Goal: Task Accomplishment & Management: Complete application form

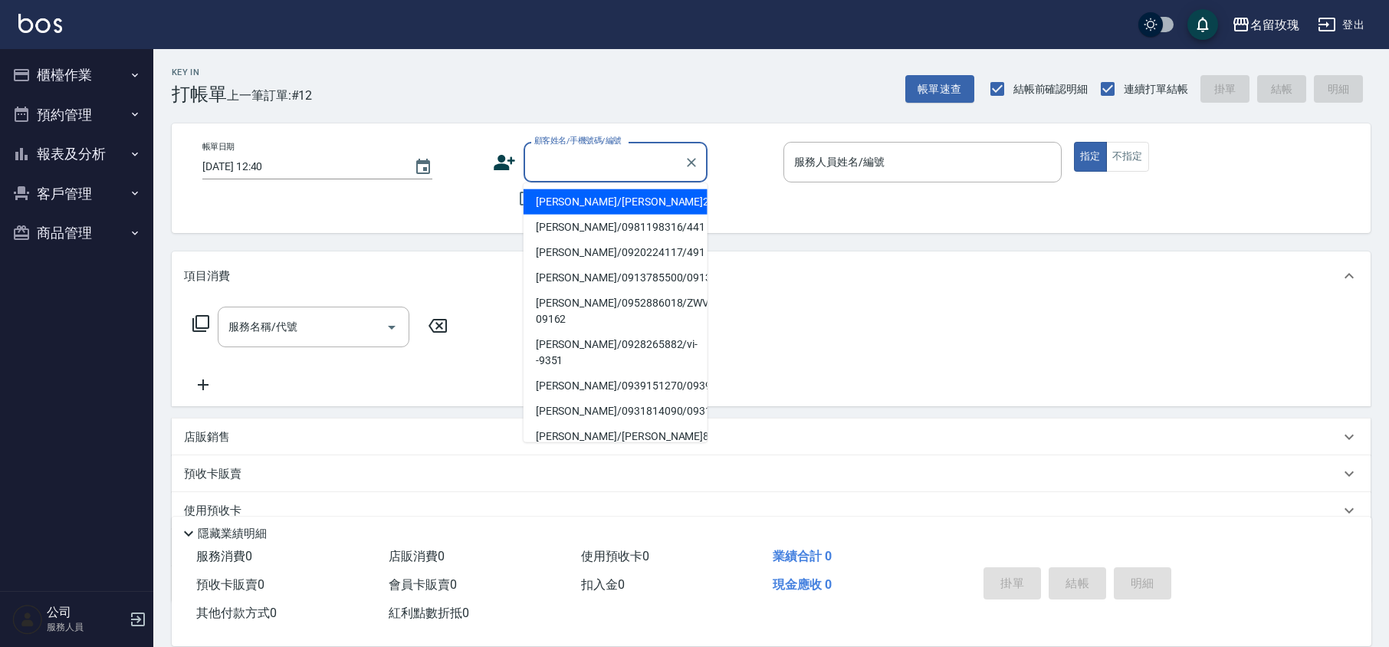
click at [586, 154] on input "顧客姓名/手機號碼/編號" at bounding box center [603, 162] width 147 height 27
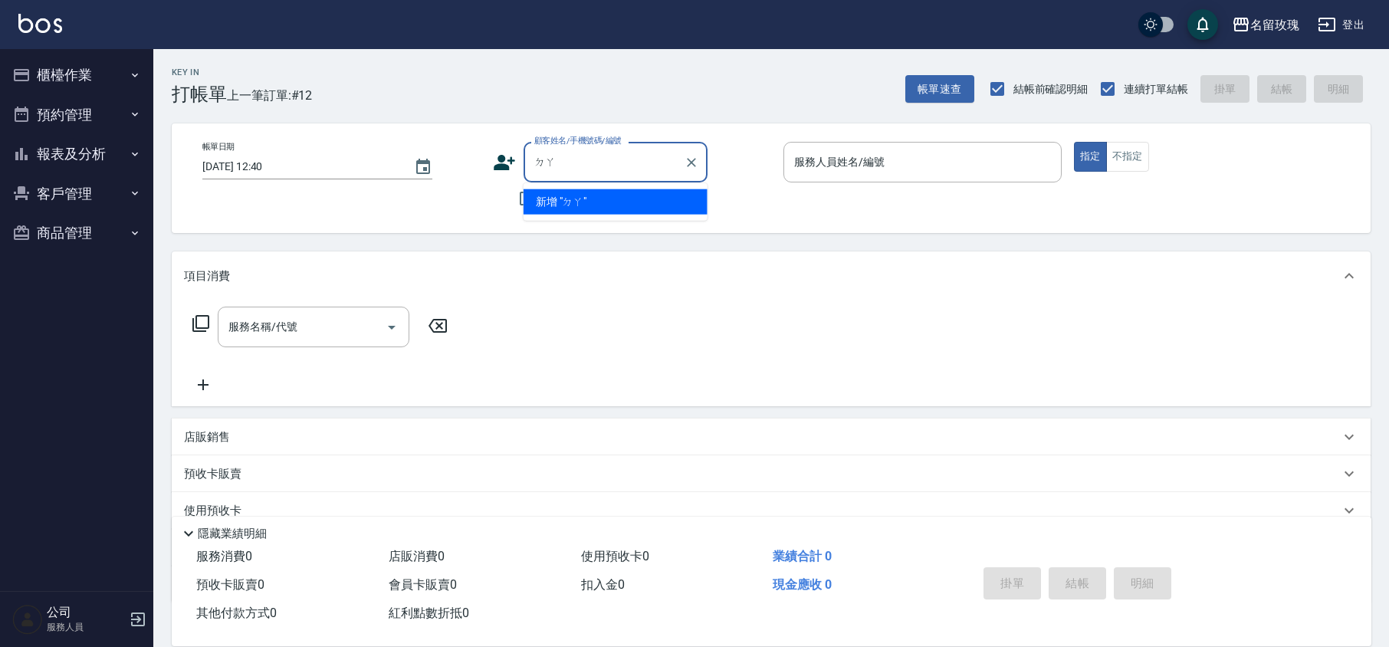
type input "ㄉ"
type input "ㄉˇ"
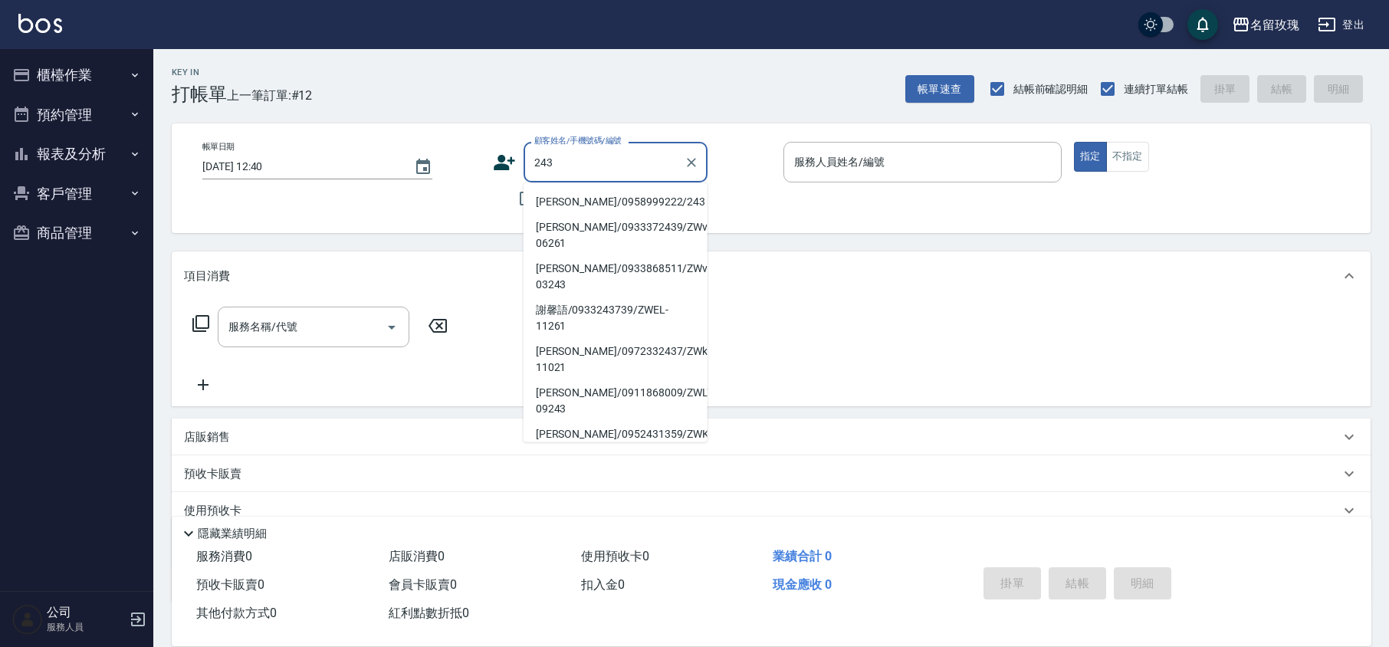
click at [587, 197] on li "[PERSON_NAME]/0958999222/243" at bounding box center [616, 201] width 184 height 25
type input "[PERSON_NAME]/0958999222/243"
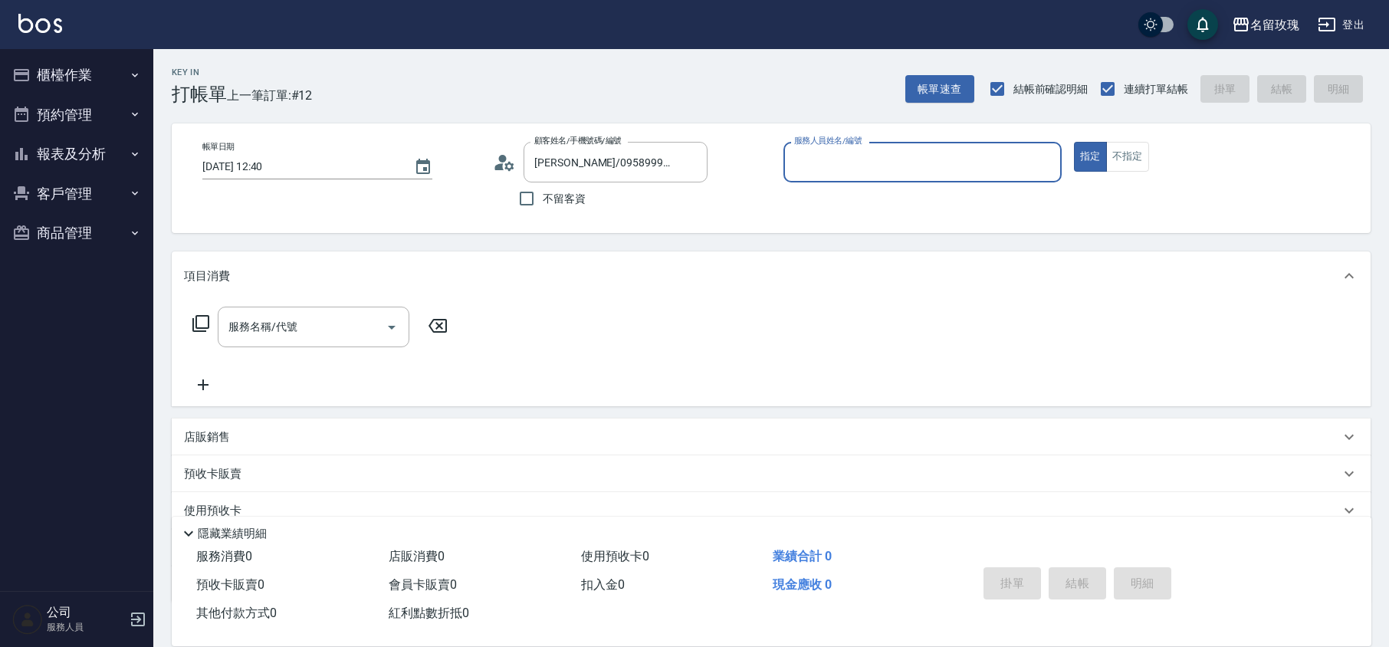
type input "KELLY-5"
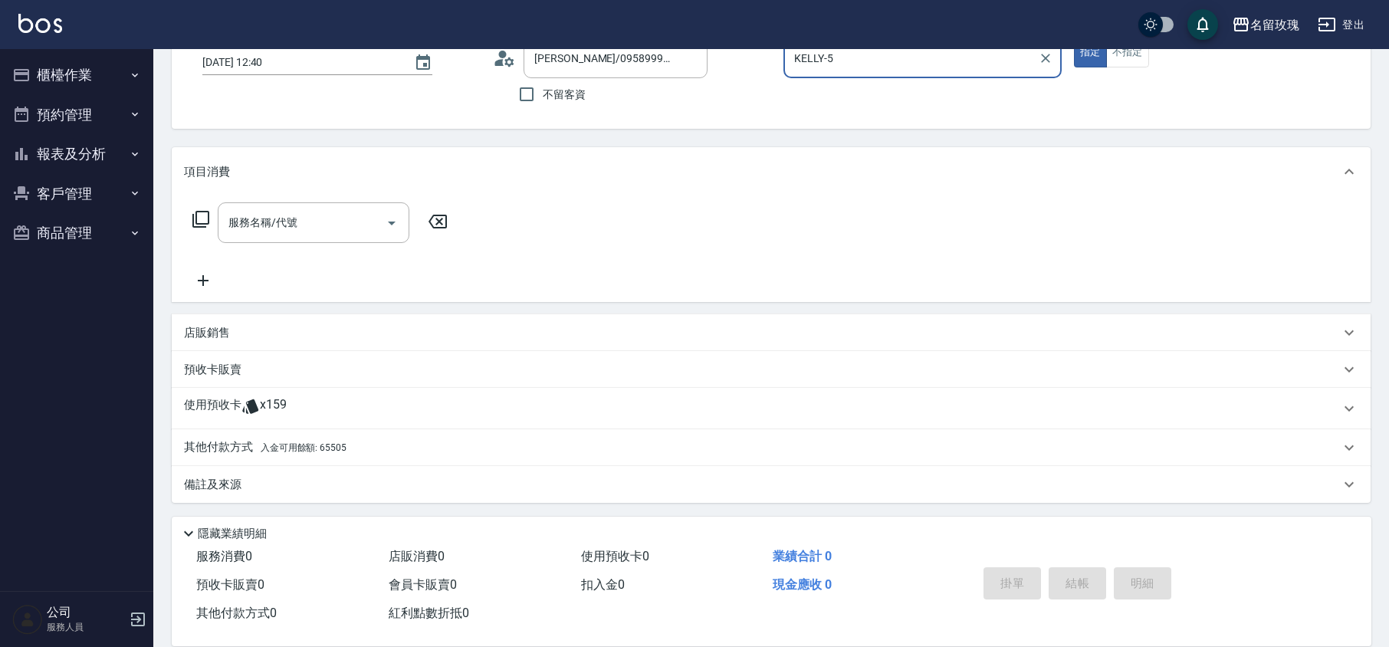
click at [260, 400] on span "x159" at bounding box center [273, 408] width 27 height 23
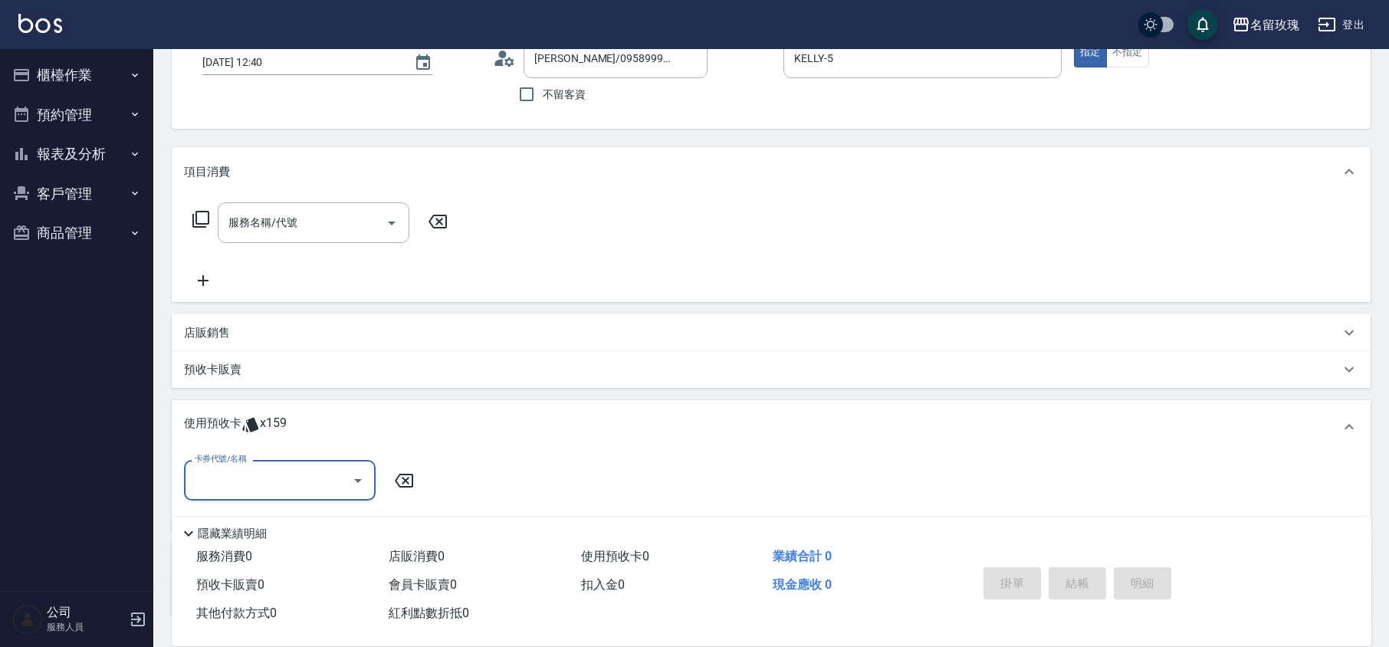
scroll to position [0, 0]
click at [356, 471] on button "Open" at bounding box center [358, 480] width 25 height 25
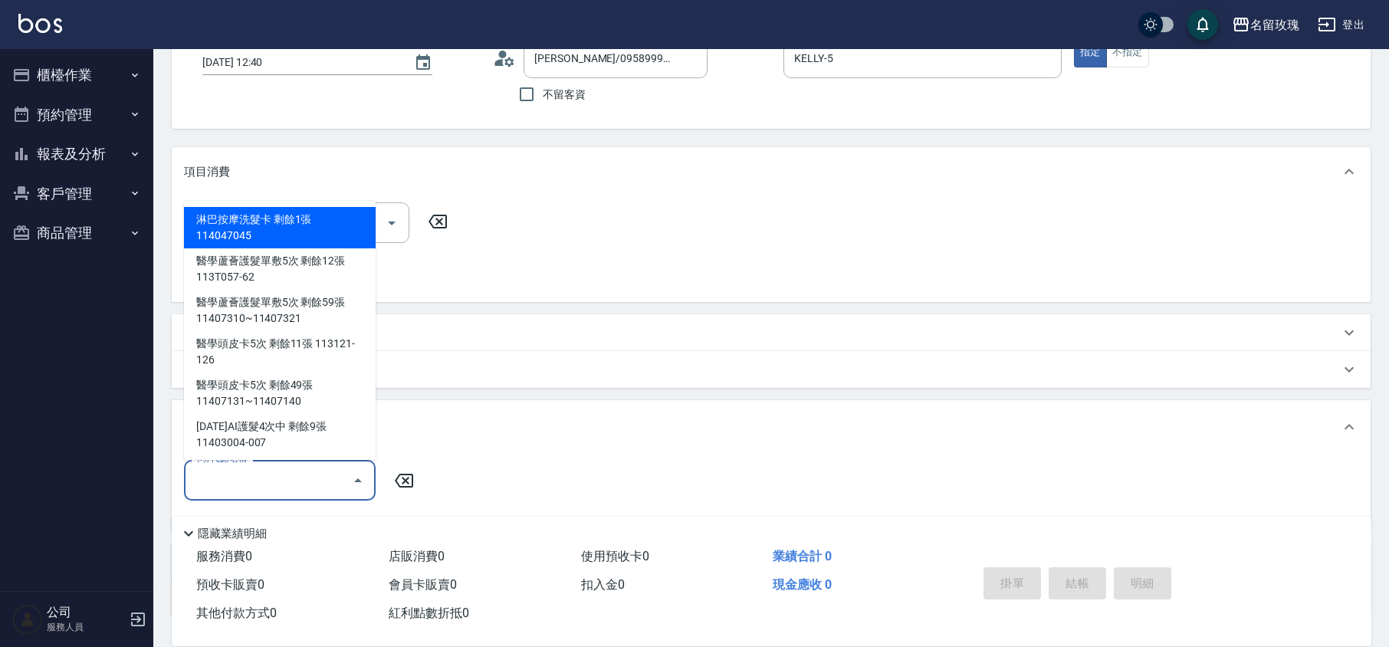
click at [284, 225] on div "淋巴按摩洗髮卡 剩餘1張 114047045" at bounding box center [280, 227] width 192 height 41
type input "淋巴按摩洗髮卡 114047045"
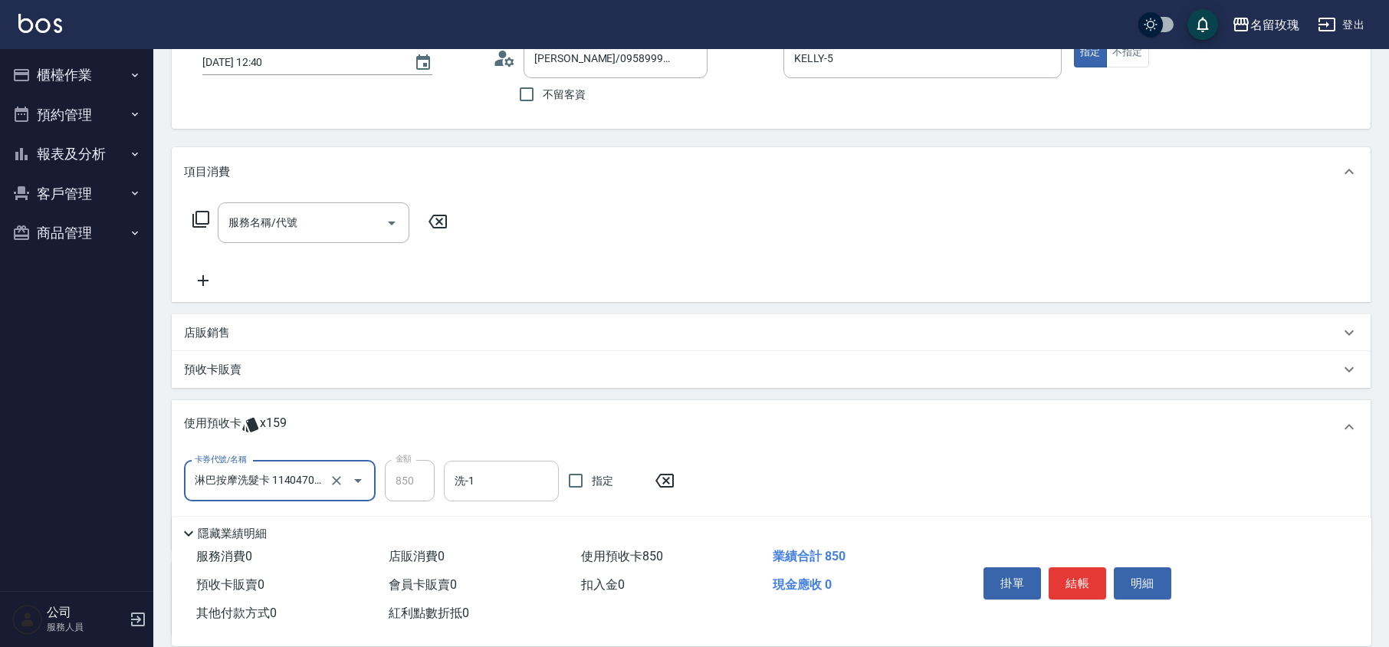
click at [483, 494] on div "洗-1" at bounding box center [501, 481] width 115 height 41
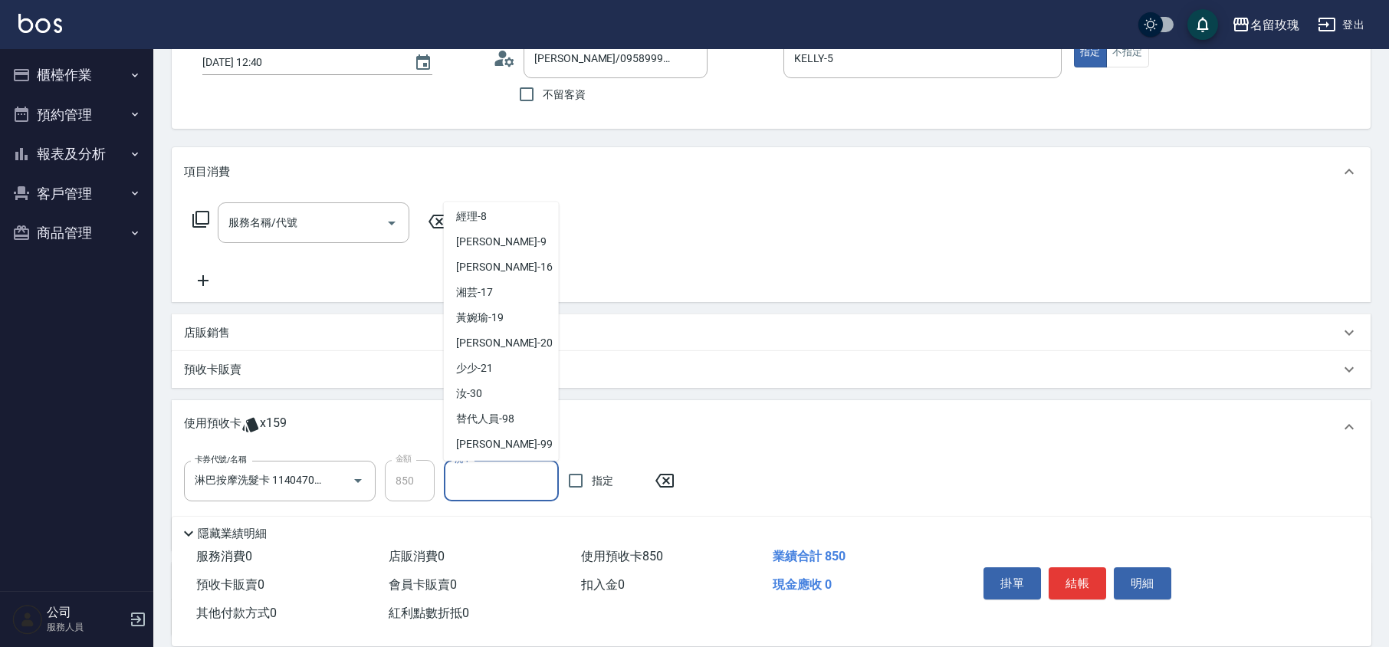
scroll to position [285, 0]
click at [494, 377] on div "少少 -21" at bounding box center [501, 366] width 115 height 25
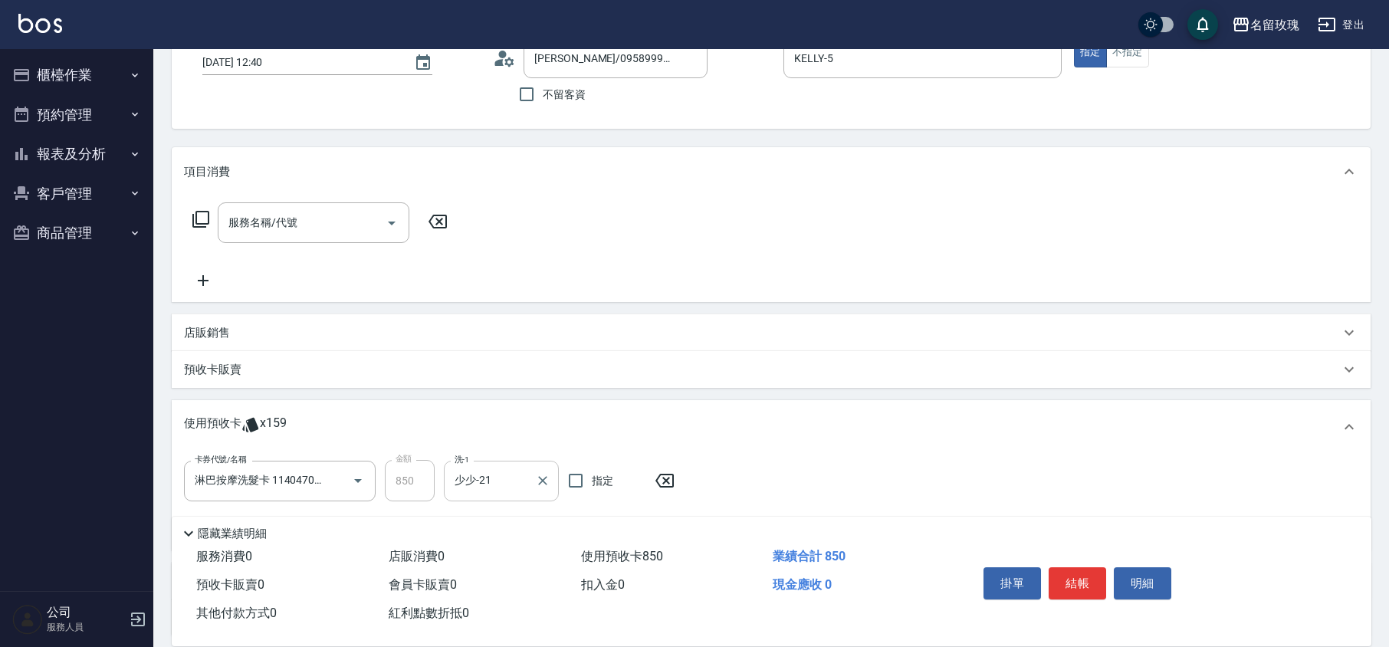
click at [504, 473] on input "少少-21" at bounding box center [490, 481] width 78 height 27
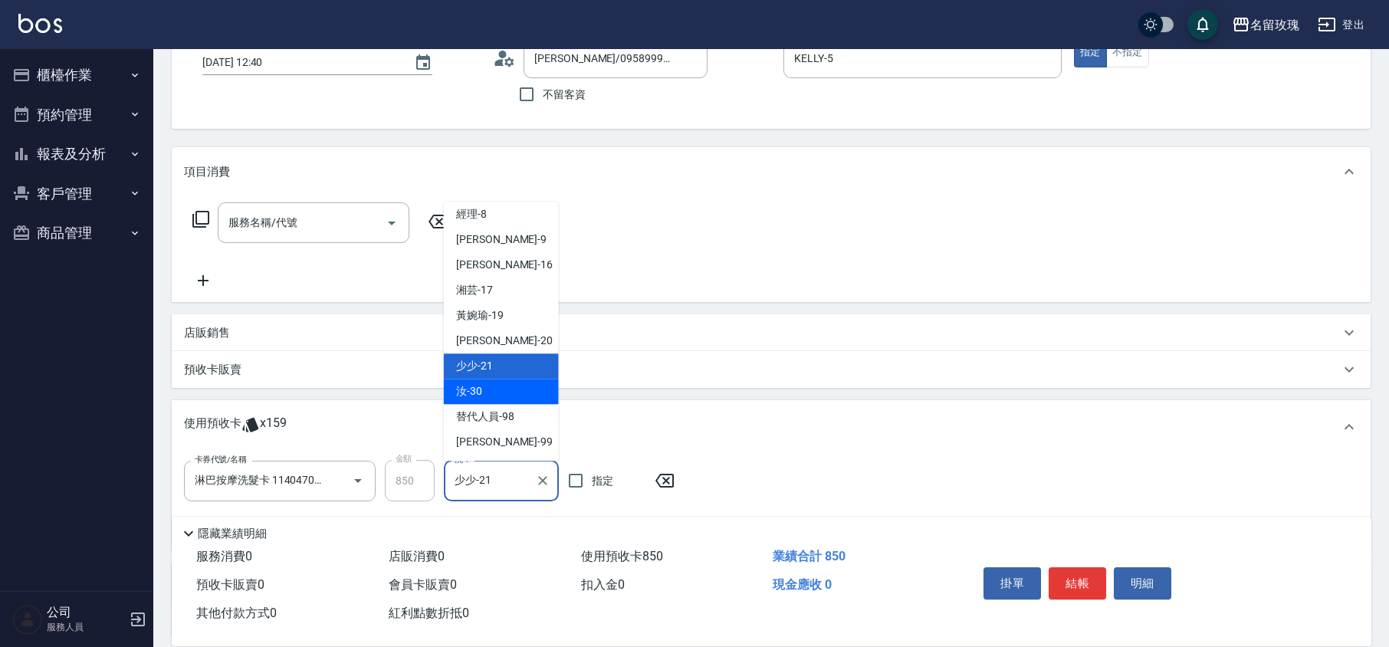
click at [484, 399] on div "汝 -30" at bounding box center [501, 391] width 115 height 25
type input "汝-30"
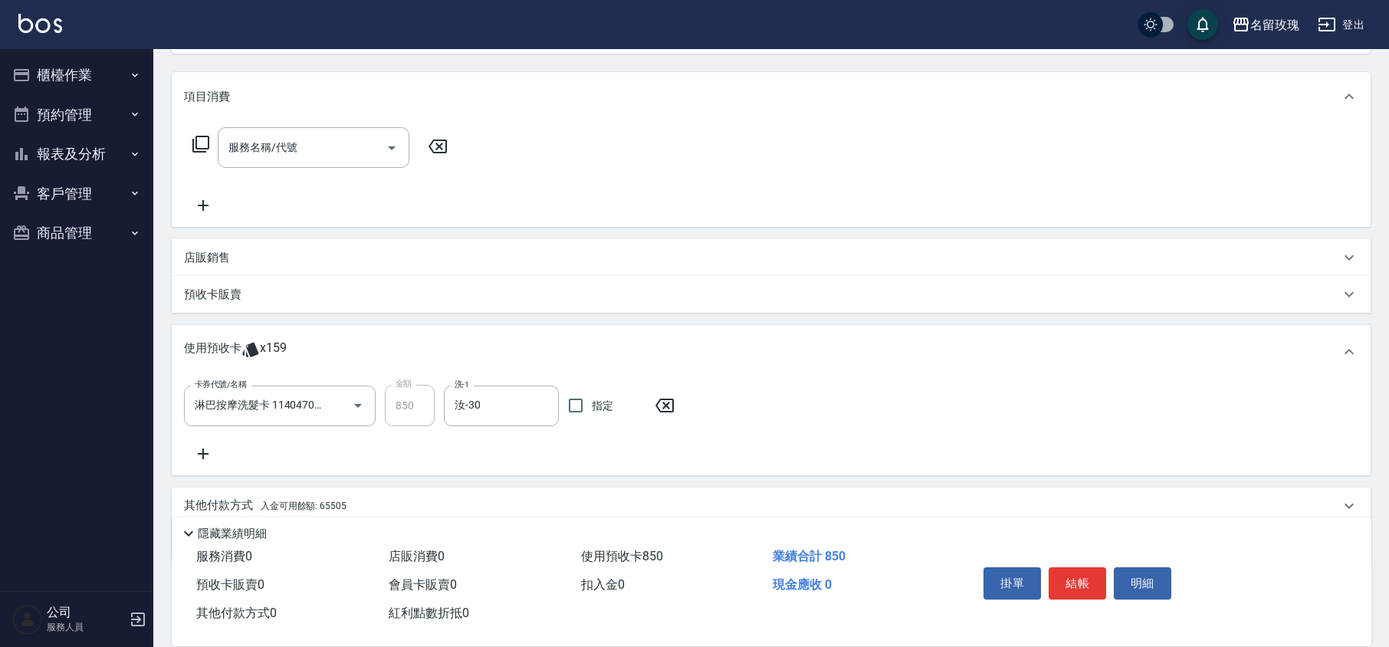
scroll to position [238, 0]
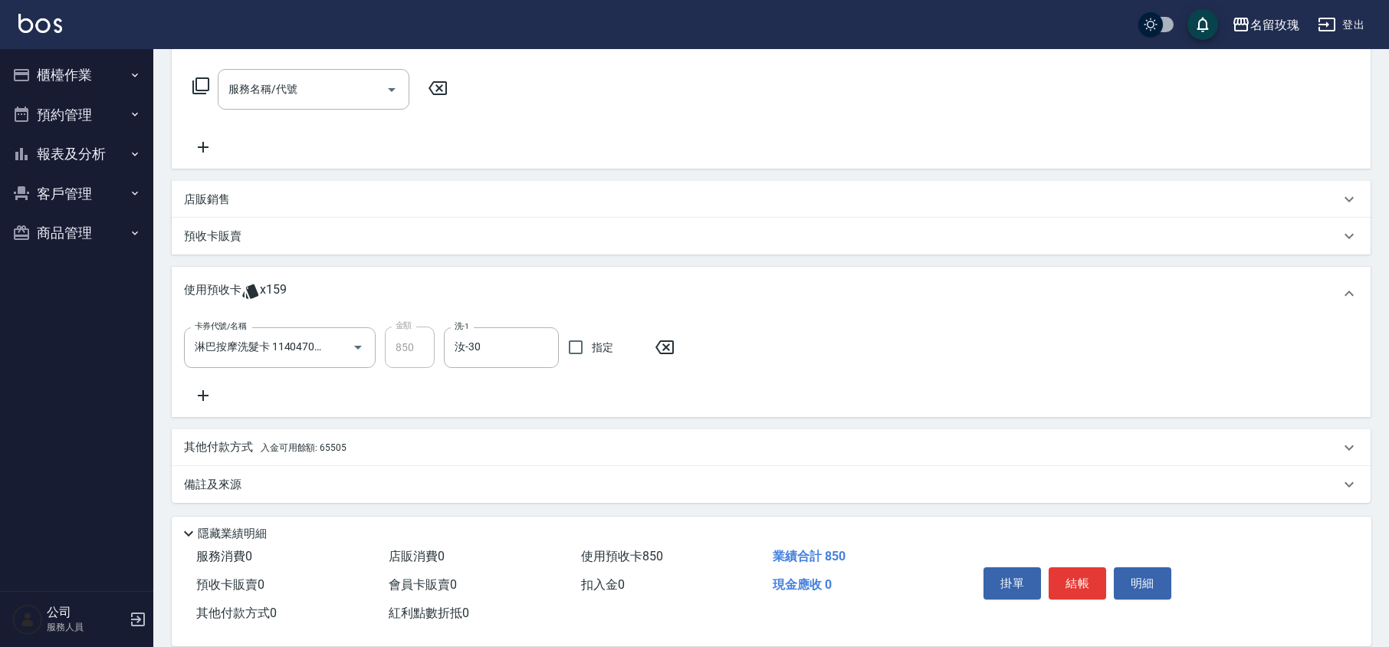
click at [212, 394] on icon at bounding box center [203, 395] width 38 height 18
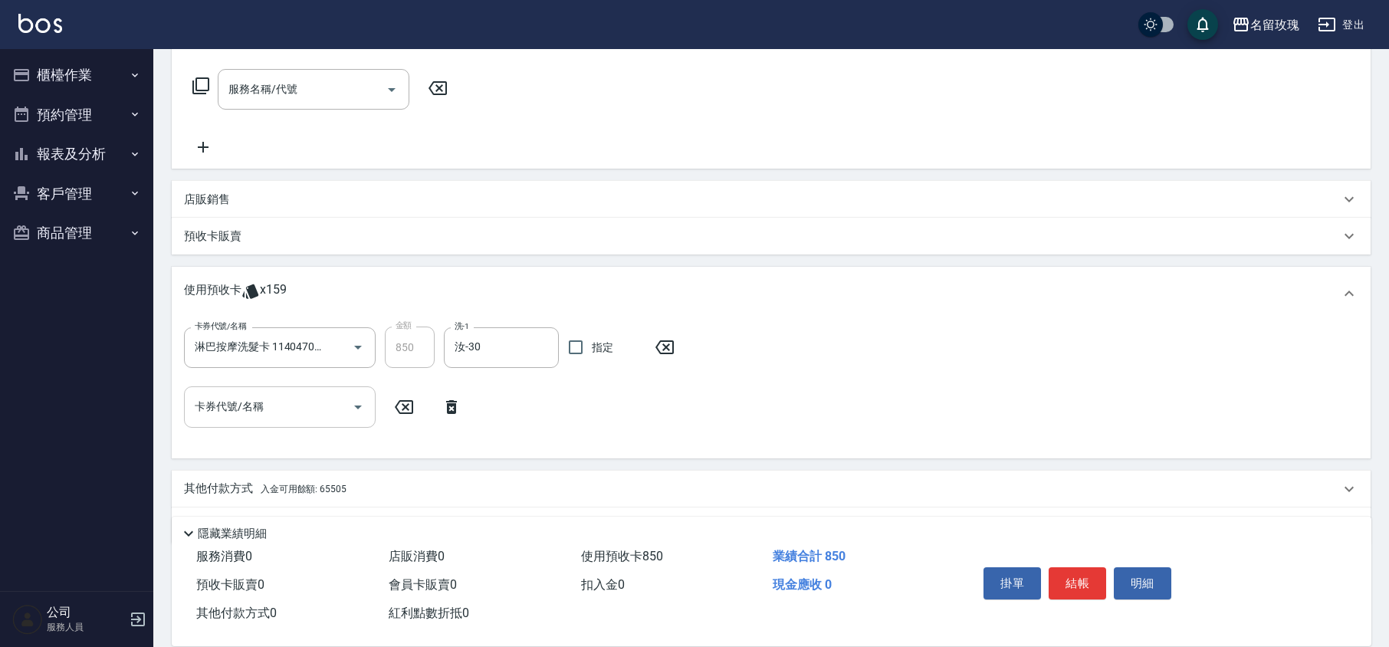
click at [350, 409] on icon "Open" at bounding box center [358, 407] width 18 height 18
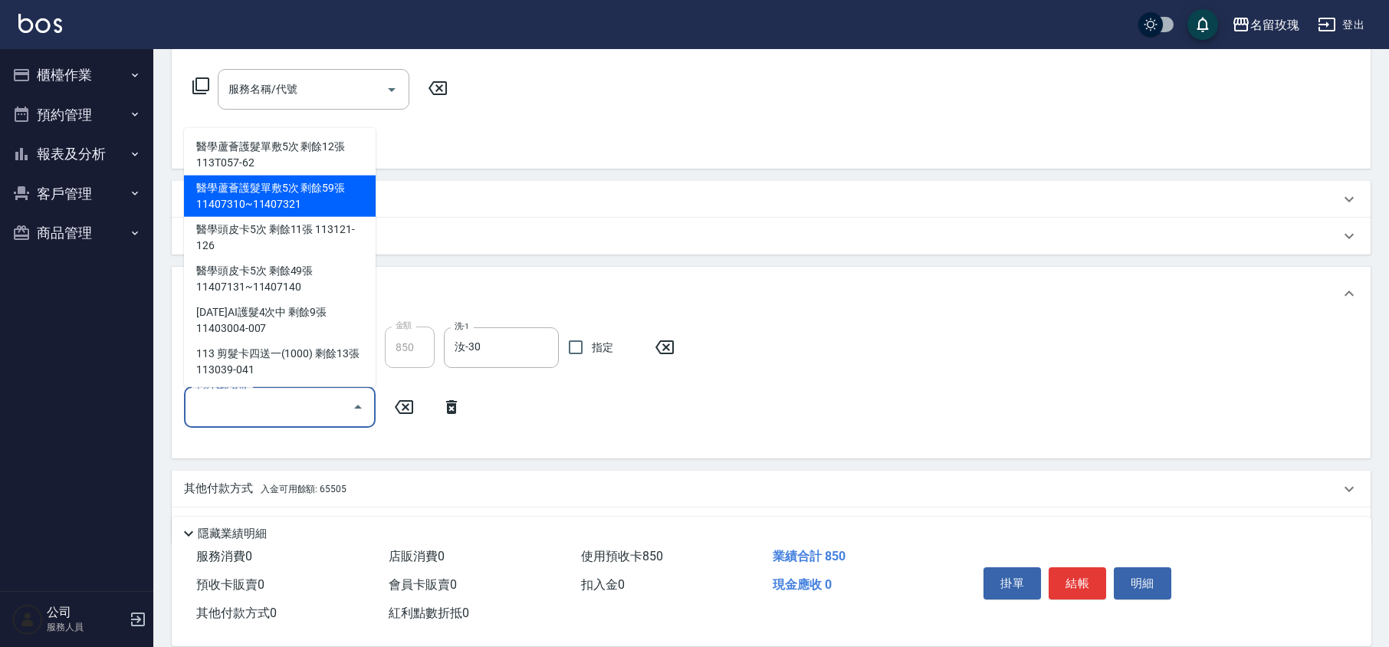
click at [313, 201] on div "醫學蘆薈護髮單敷5次 剩餘59張 11407310~11407321" at bounding box center [280, 196] width 192 height 41
type input "醫學蘆薈護髮單敷5次 11407310~11407321"
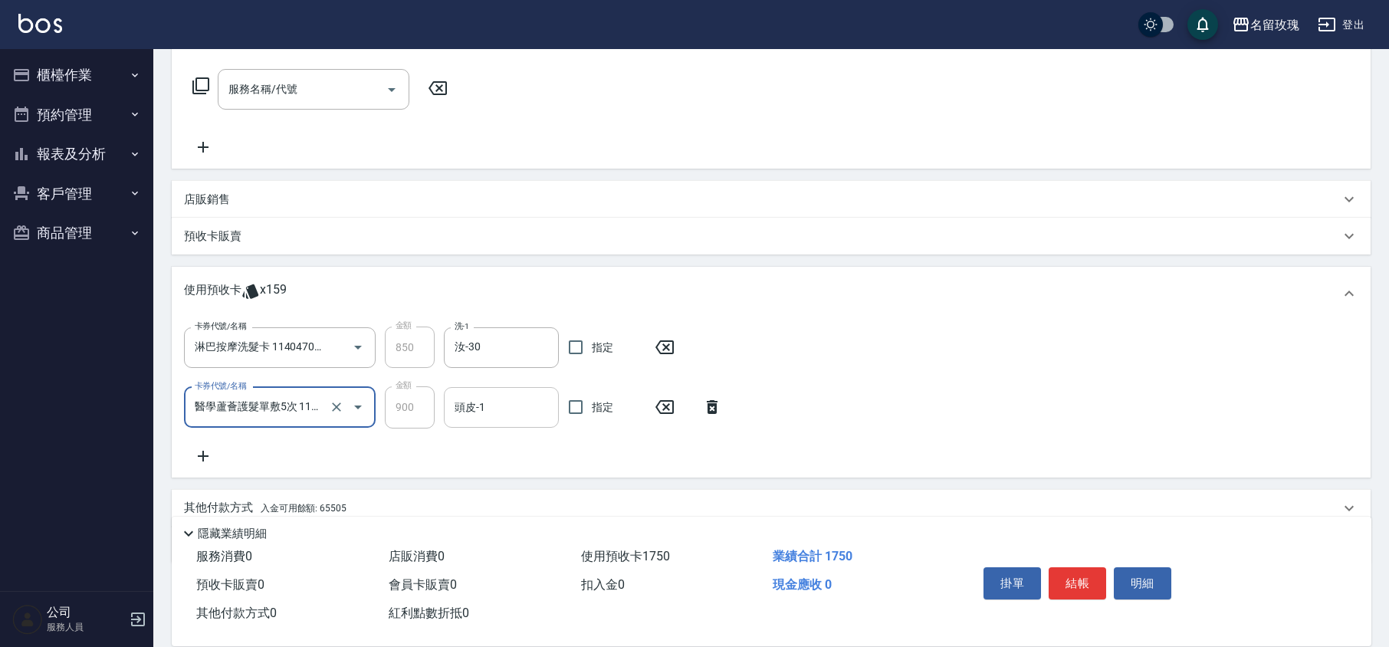
click at [509, 426] on div "頭皮-1" at bounding box center [501, 407] width 115 height 41
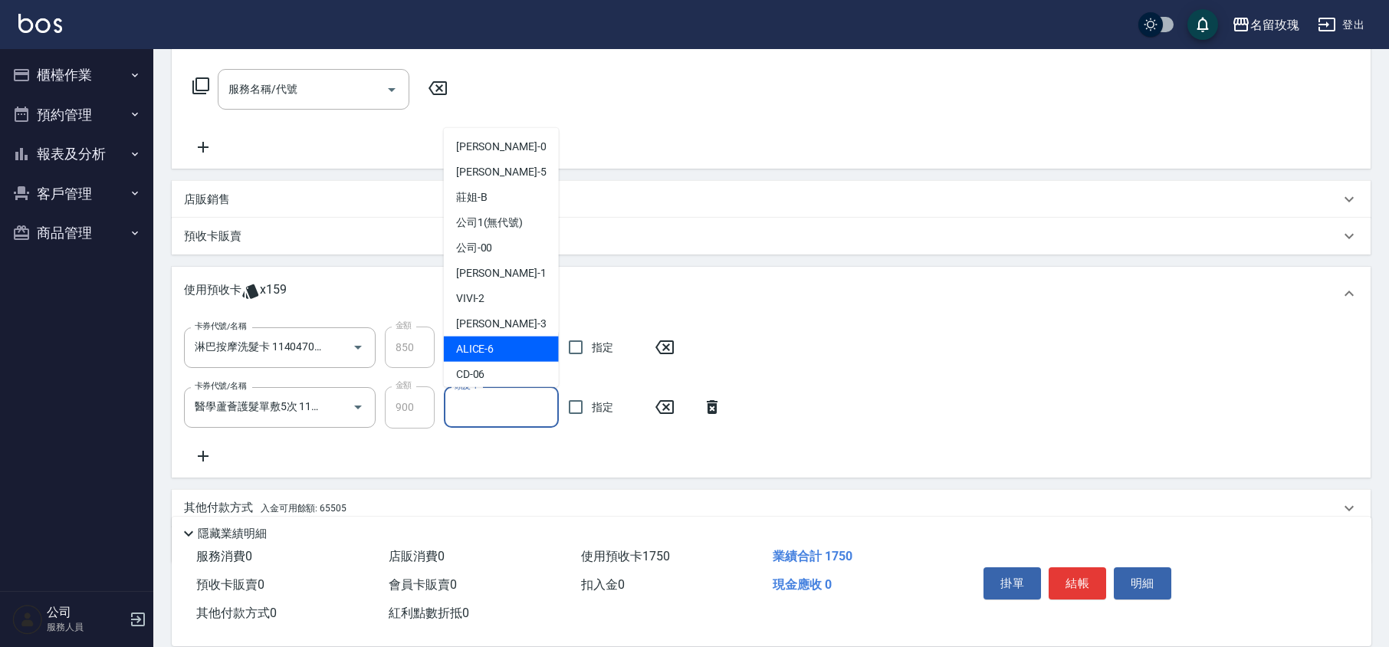
scroll to position [285, 0]
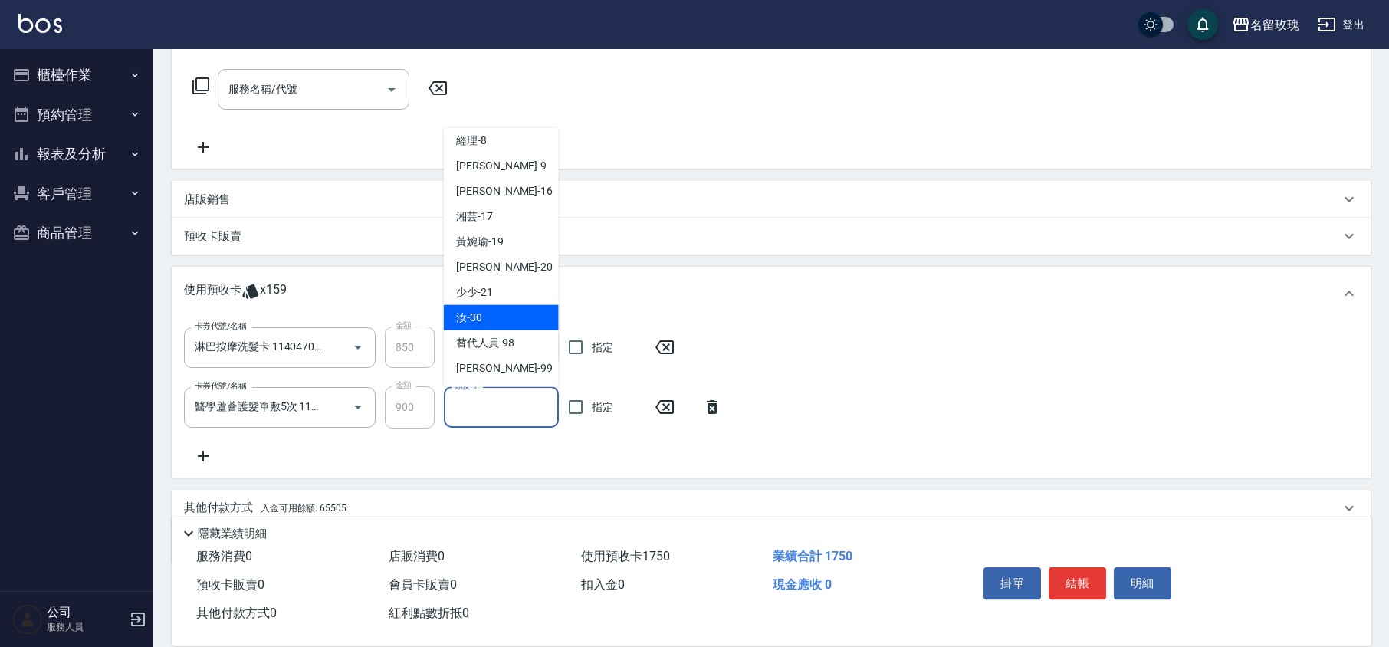
click at [481, 305] on div "汝 -30" at bounding box center [501, 317] width 115 height 25
type input "汝-30"
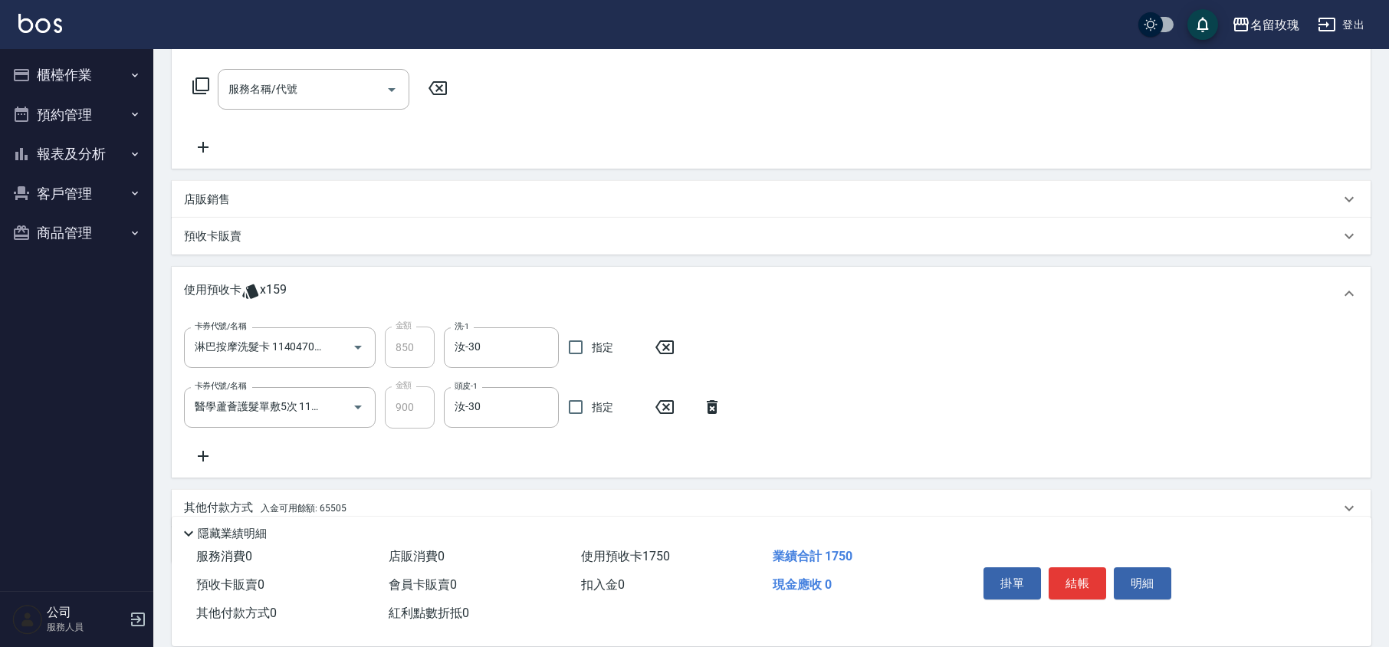
click at [197, 455] on icon at bounding box center [203, 456] width 38 height 18
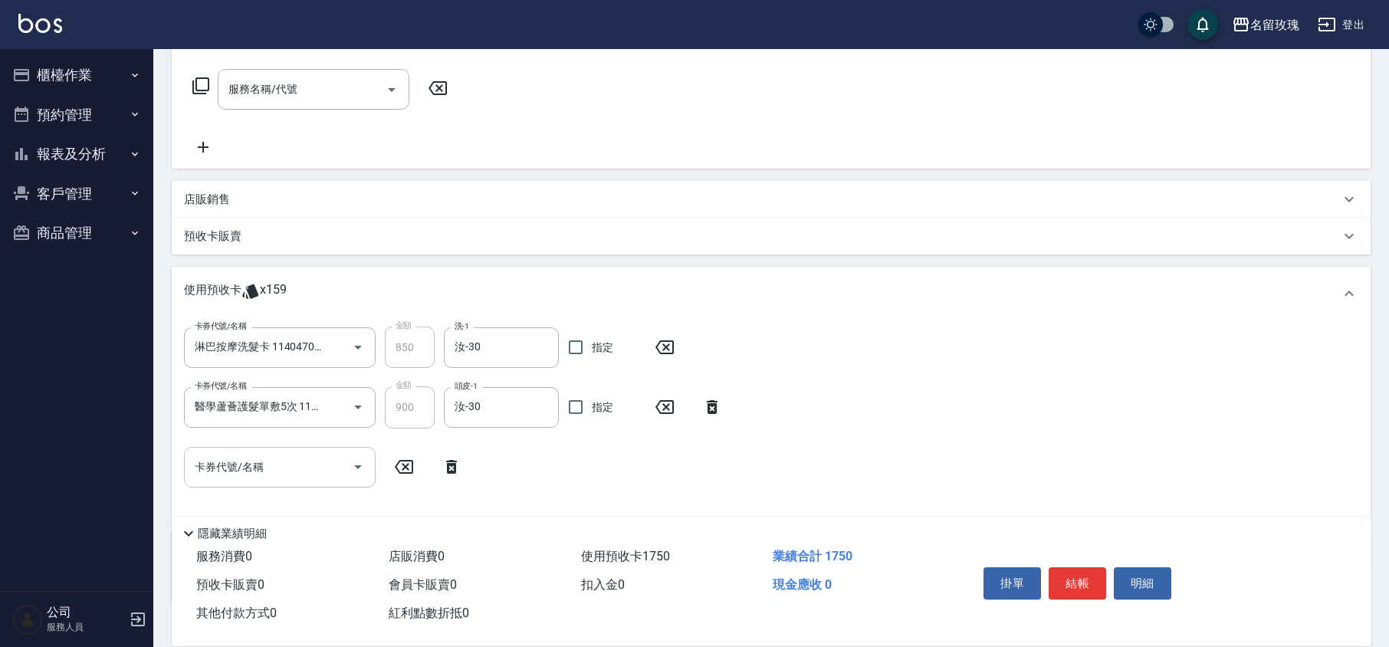
click at [356, 461] on icon "Open" at bounding box center [358, 467] width 18 height 18
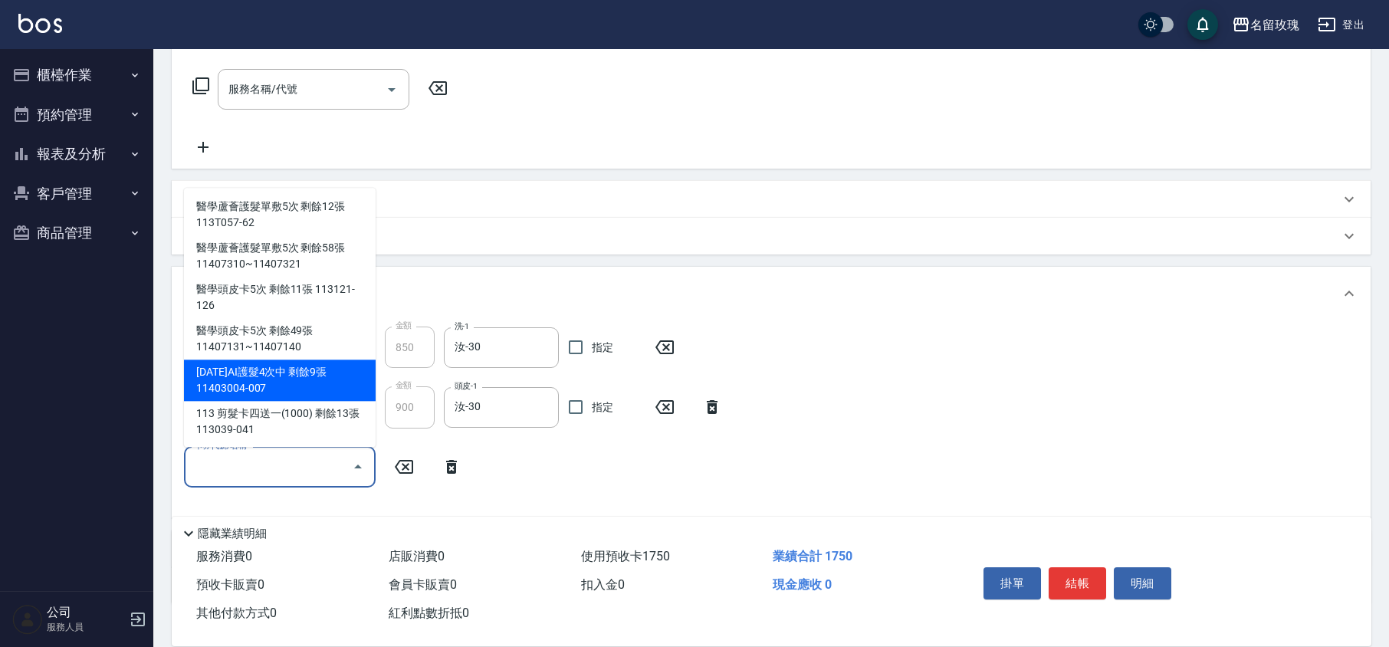
scroll to position [84, 0]
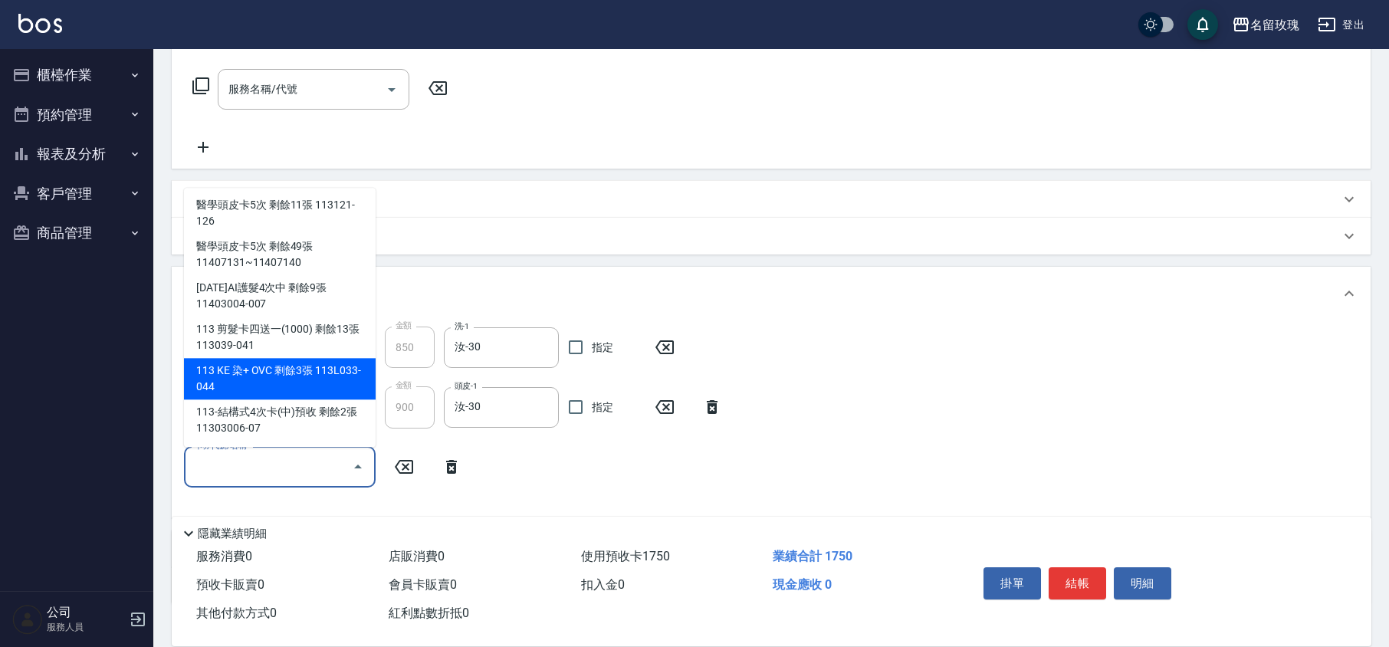
click at [310, 375] on div "113 KE 染+ OVC 剩餘3張 113L033-044" at bounding box center [280, 379] width 192 height 41
type input "113 KE 染+ OVC 113L033-044"
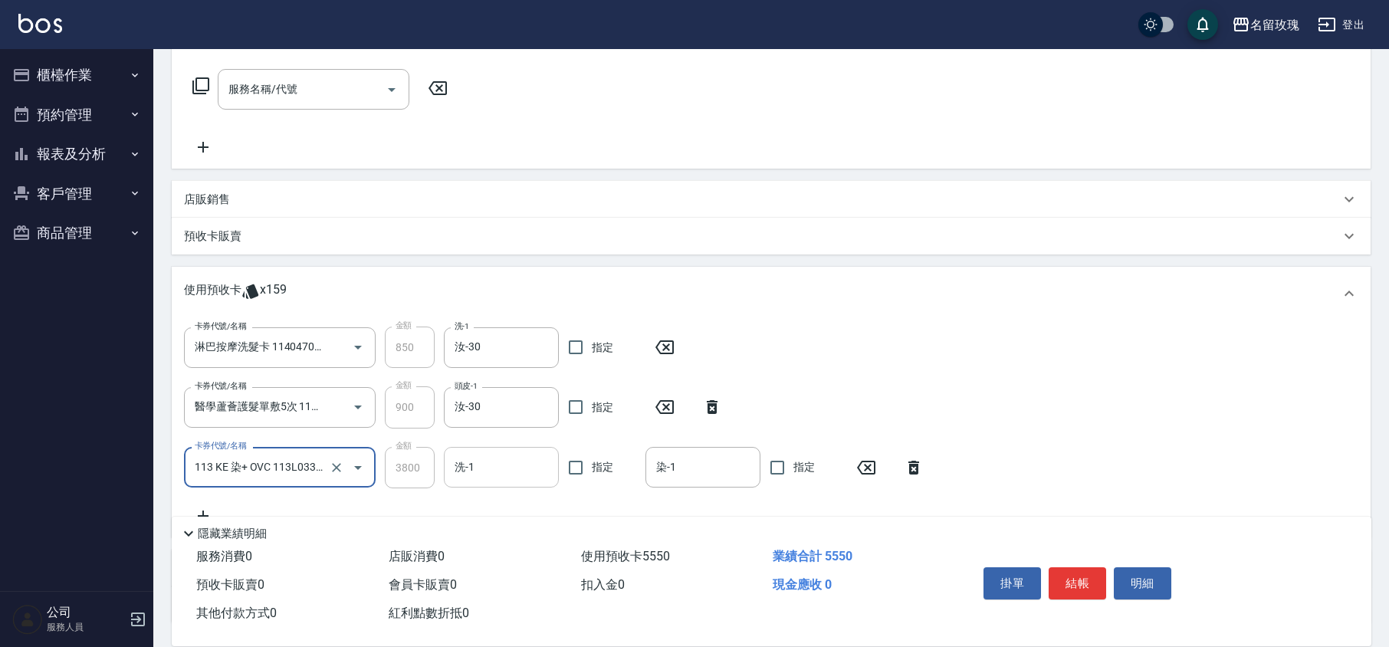
click at [464, 468] on input "洗-1" at bounding box center [501, 467] width 101 height 27
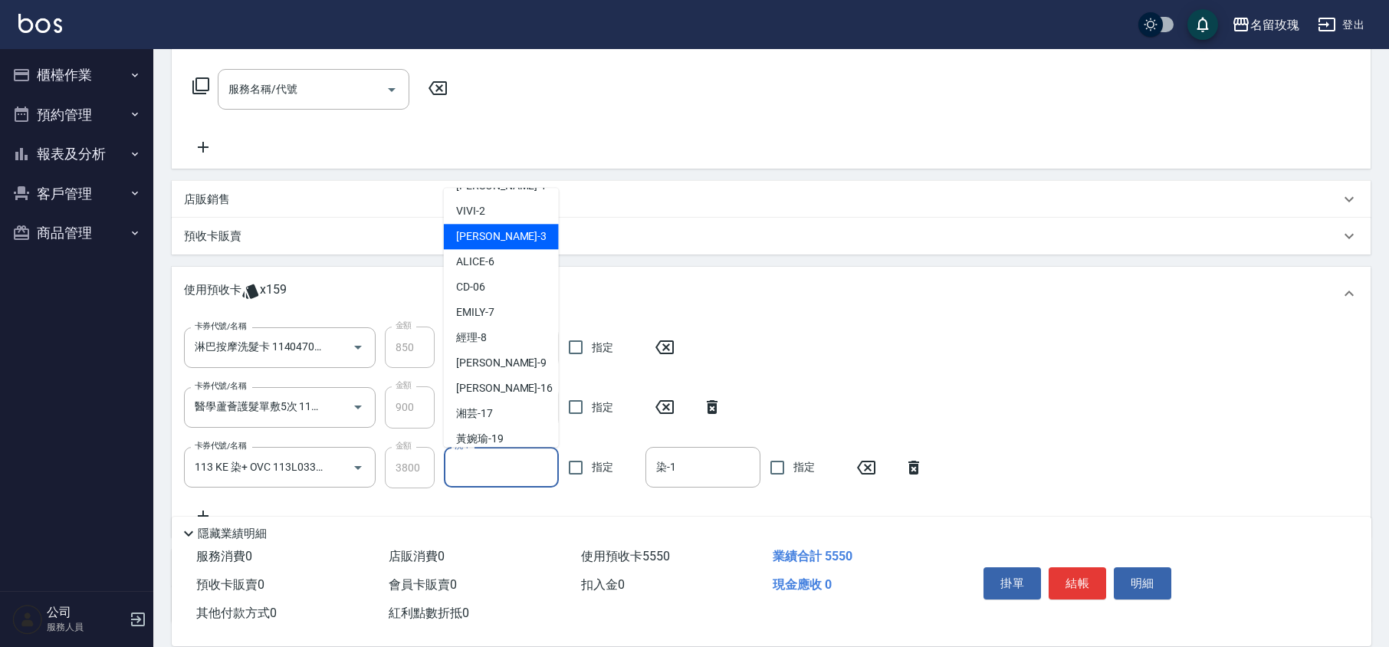
scroll to position [285, 0]
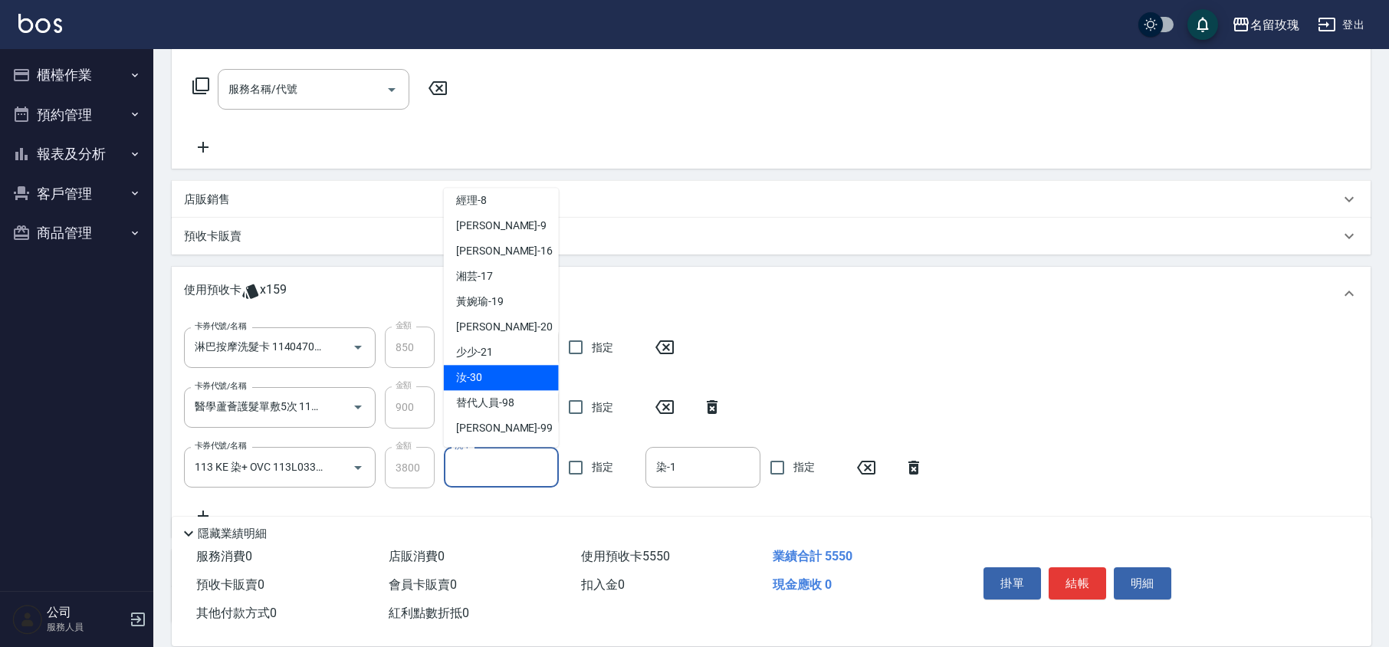
click at [484, 371] on div "汝 -30" at bounding box center [501, 378] width 115 height 25
type input "汝-30"
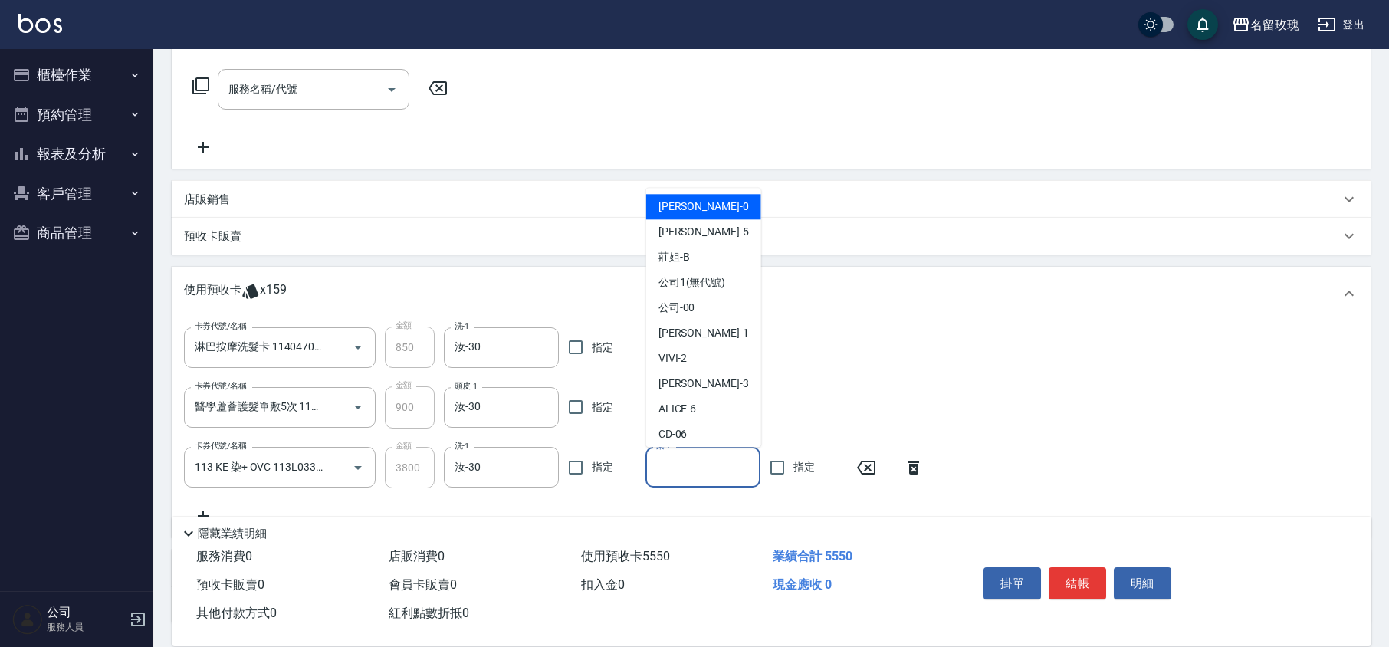
click at [694, 454] on input "染-1" at bounding box center [702, 467] width 101 height 27
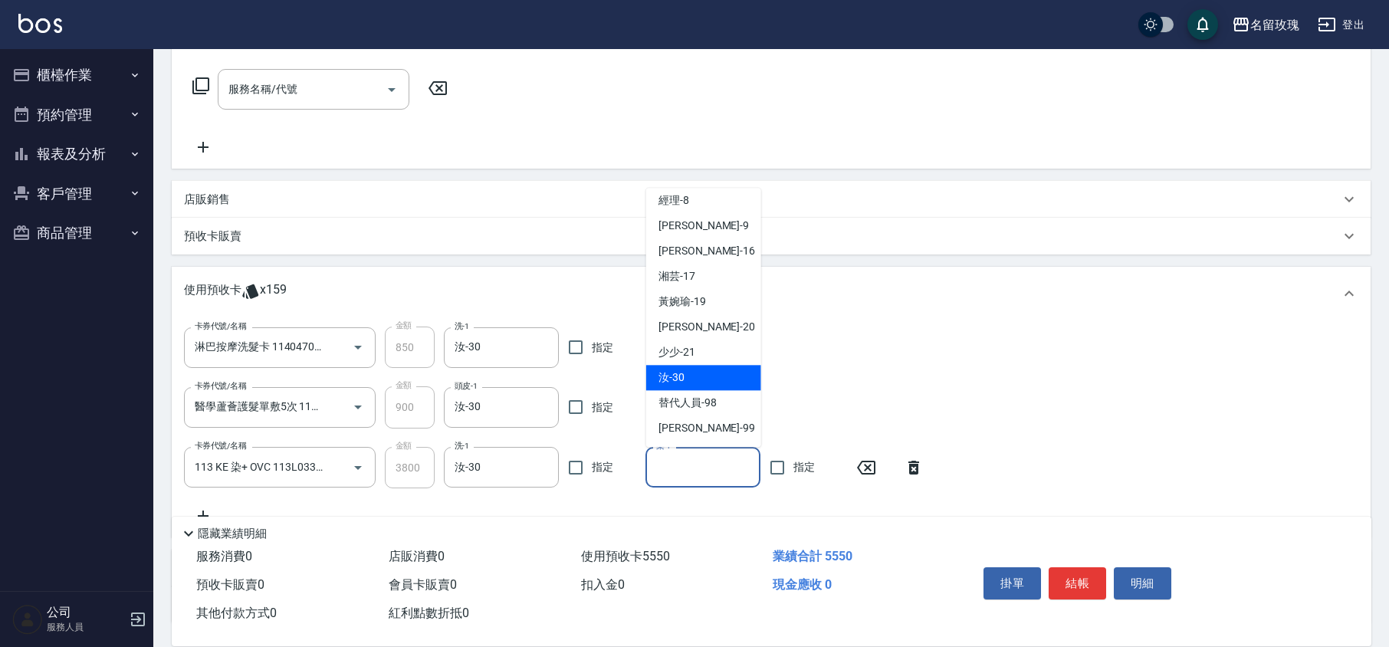
click at [666, 380] on span "汝 -30" at bounding box center [671, 378] width 26 height 16
type input "汝-30"
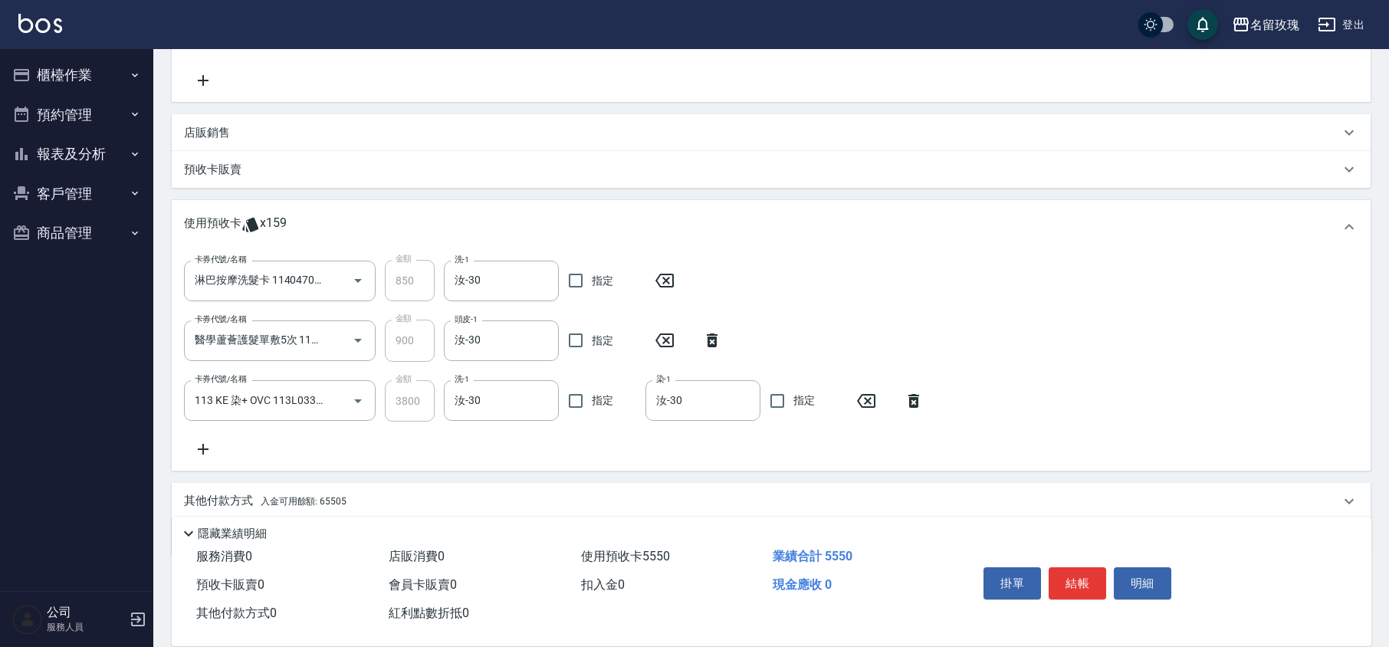
scroll to position [357, 0]
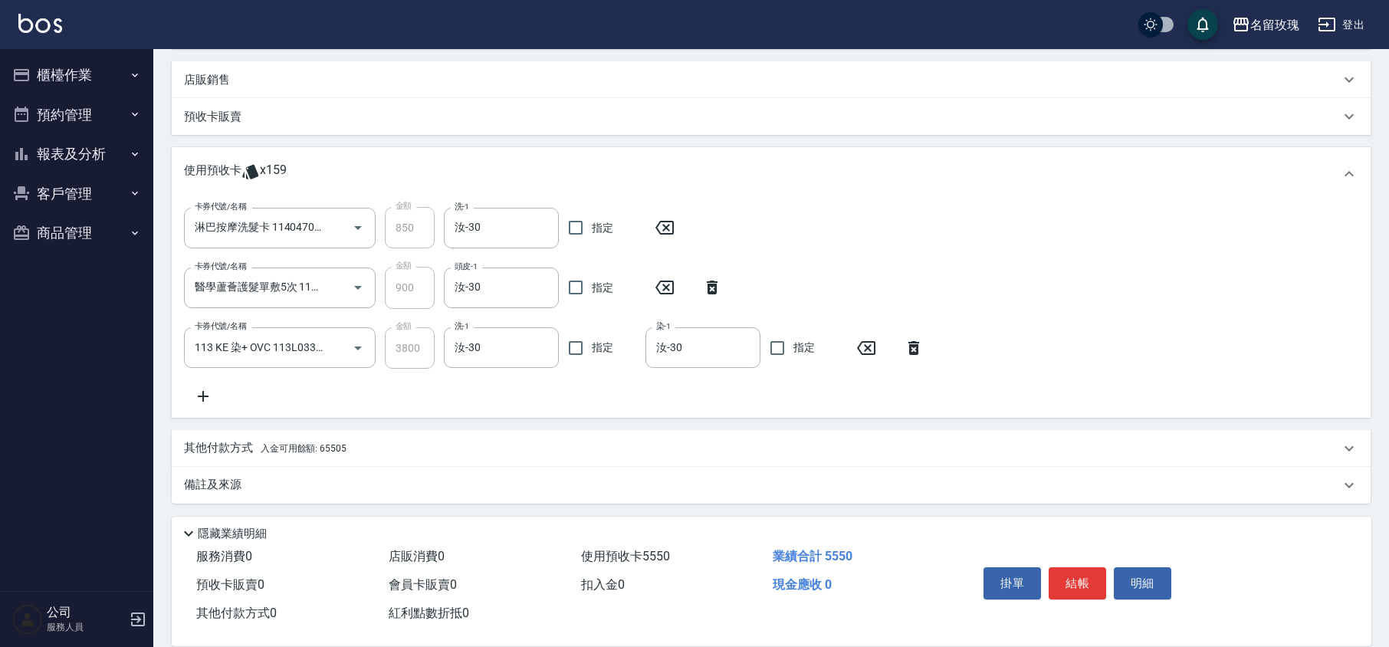
click at [590, 396] on div "卡券代號/名稱 淋巴按摩洗髮卡 114047045 卡券代號/名稱 金額 850 金額 洗-1 汝-30 洗-1 指定 卡券代號/名稱 醫學蘆薈護髮單敷5次 …" at bounding box center [771, 306] width 1174 height 198
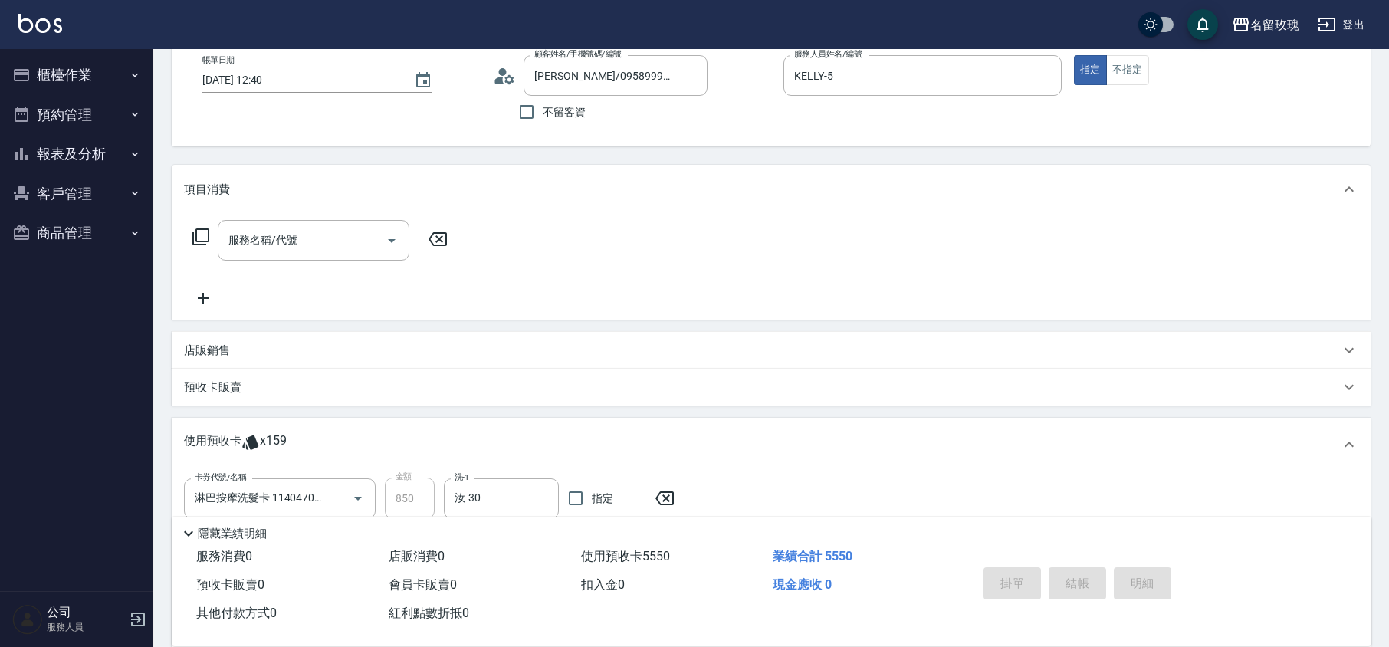
type input "[DATE] 14:21"
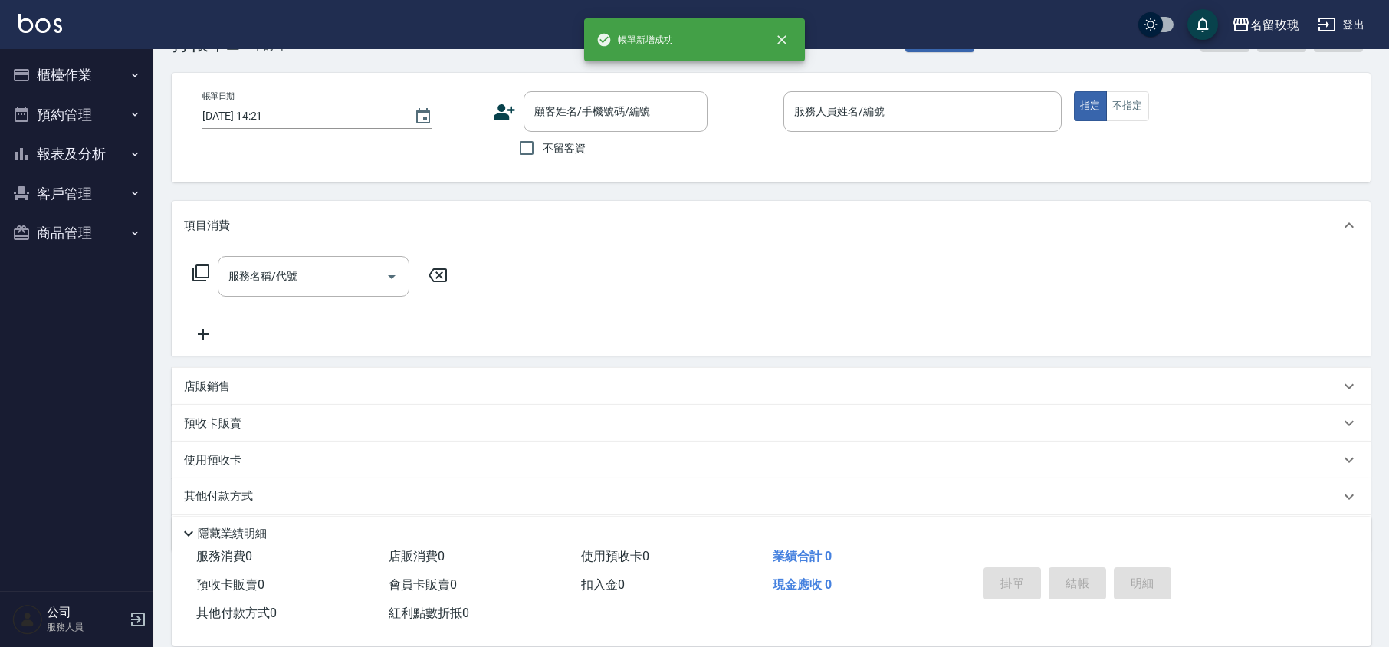
click at [375, 17] on div "名留玫瑰 登出" at bounding box center [694, 24] width 1389 height 49
click at [90, 152] on button "報表及分析" at bounding box center [76, 154] width 141 height 40
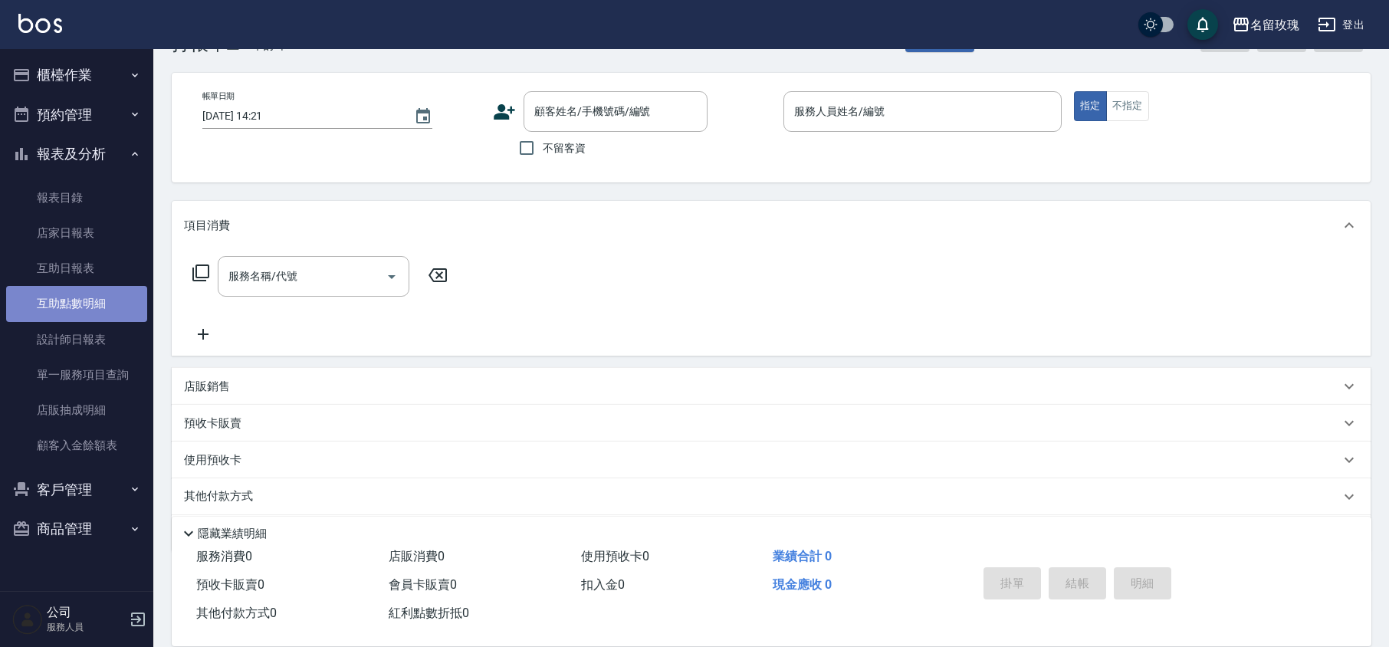
click at [44, 302] on link "互助點數明細" at bounding box center [76, 303] width 141 height 35
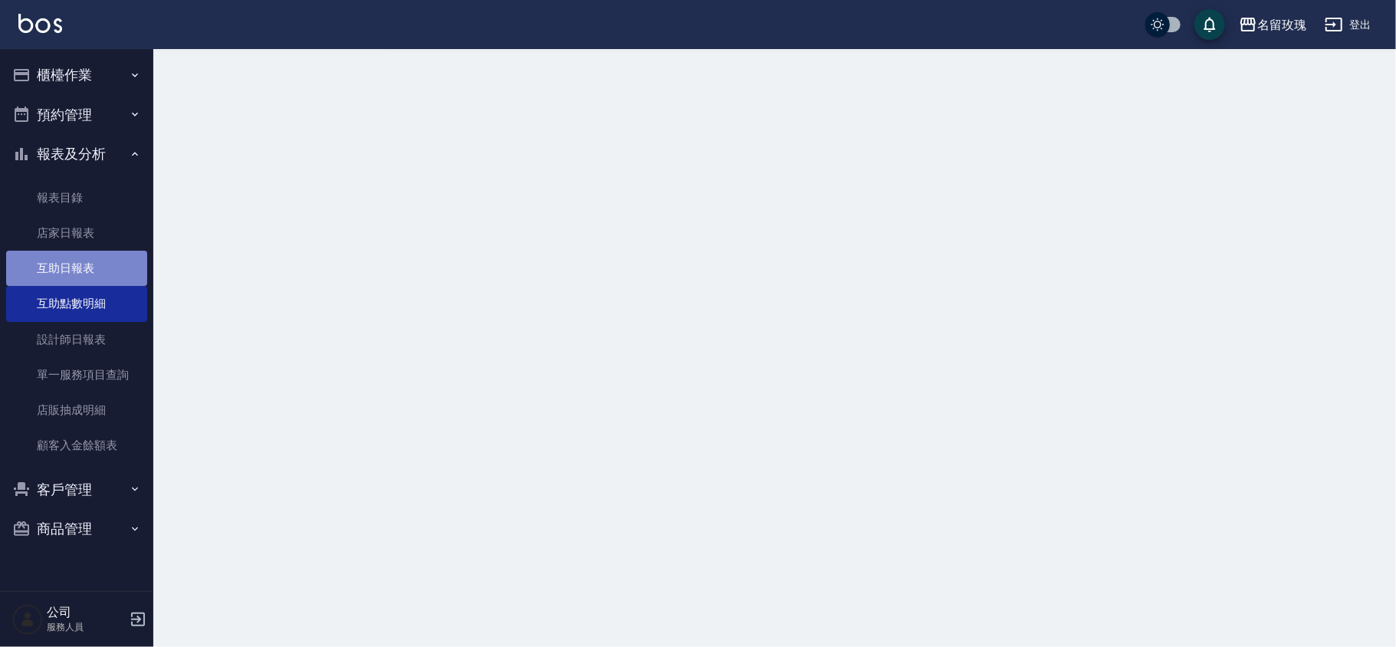
click at [57, 258] on link "互助日報表" at bounding box center [76, 268] width 141 height 35
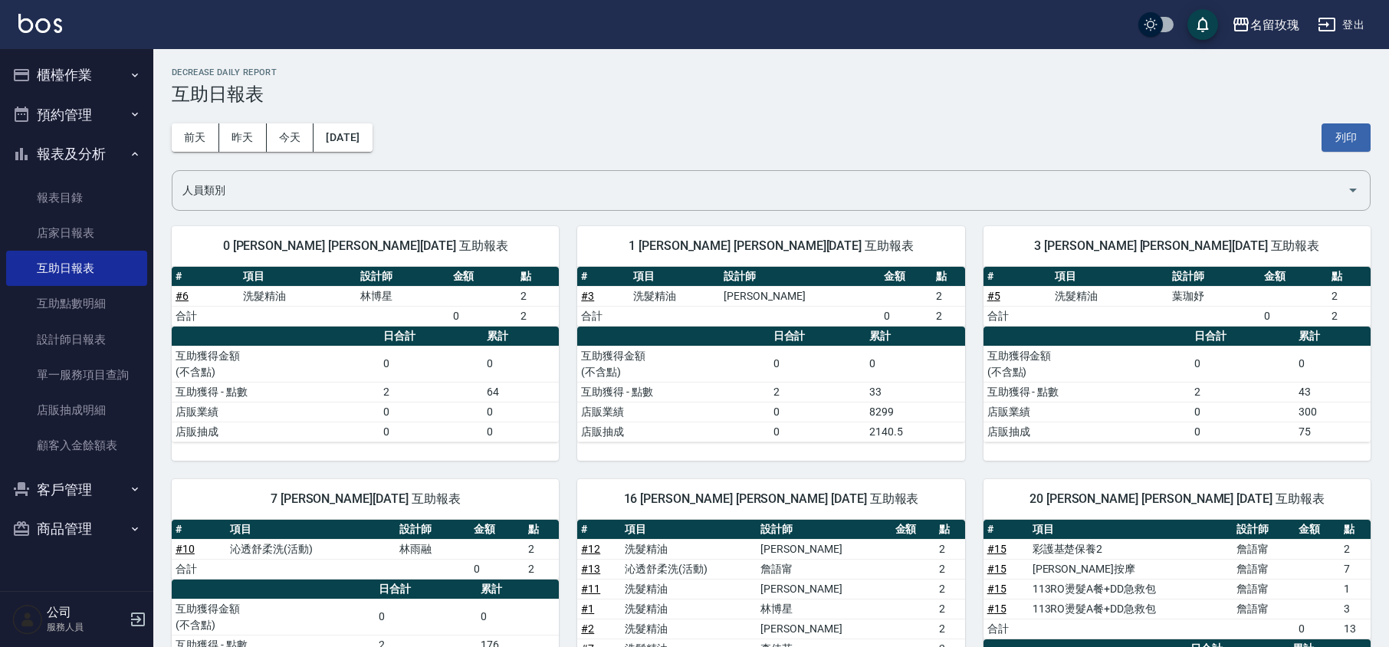
click at [464, 66] on div "名留玫瑰 [DATE] 互助日報表 列印時間： [DATE][PHONE_NUMBER]:21 Decrease Daily Report 互助日報表 [DA…" at bounding box center [771, 626] width 1236 height 1155
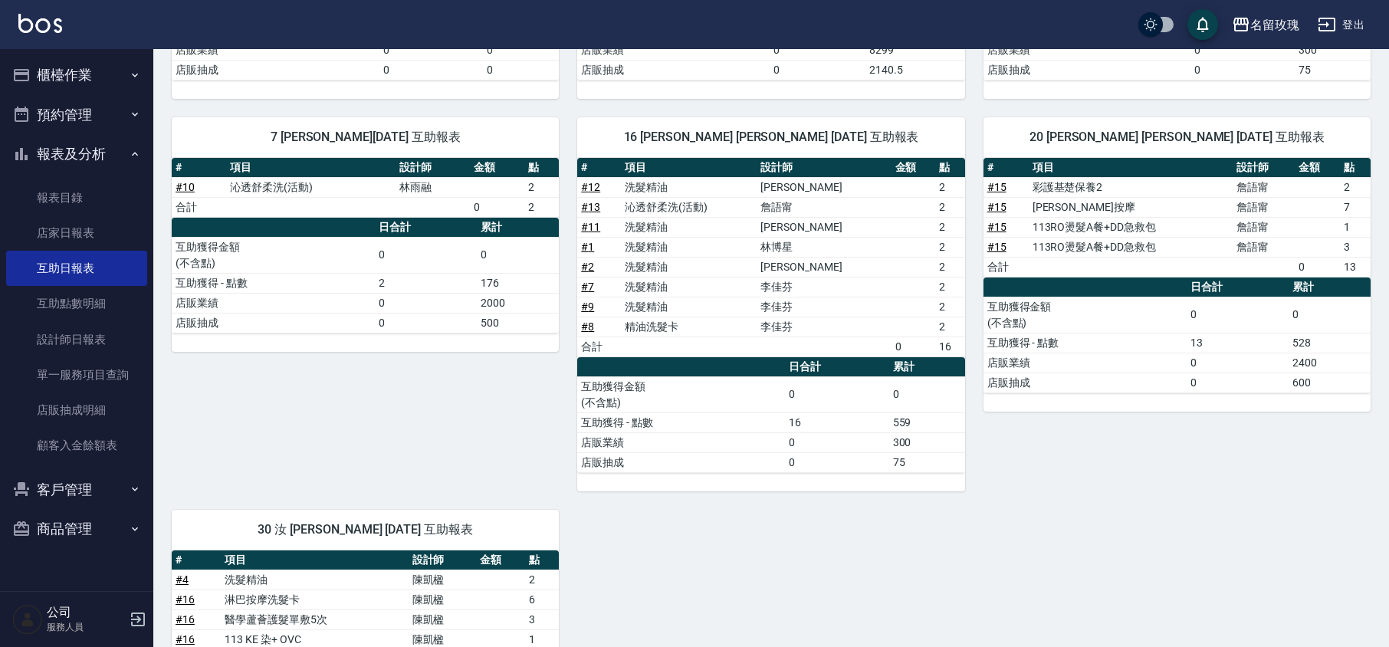
scroll to position [464, 0]
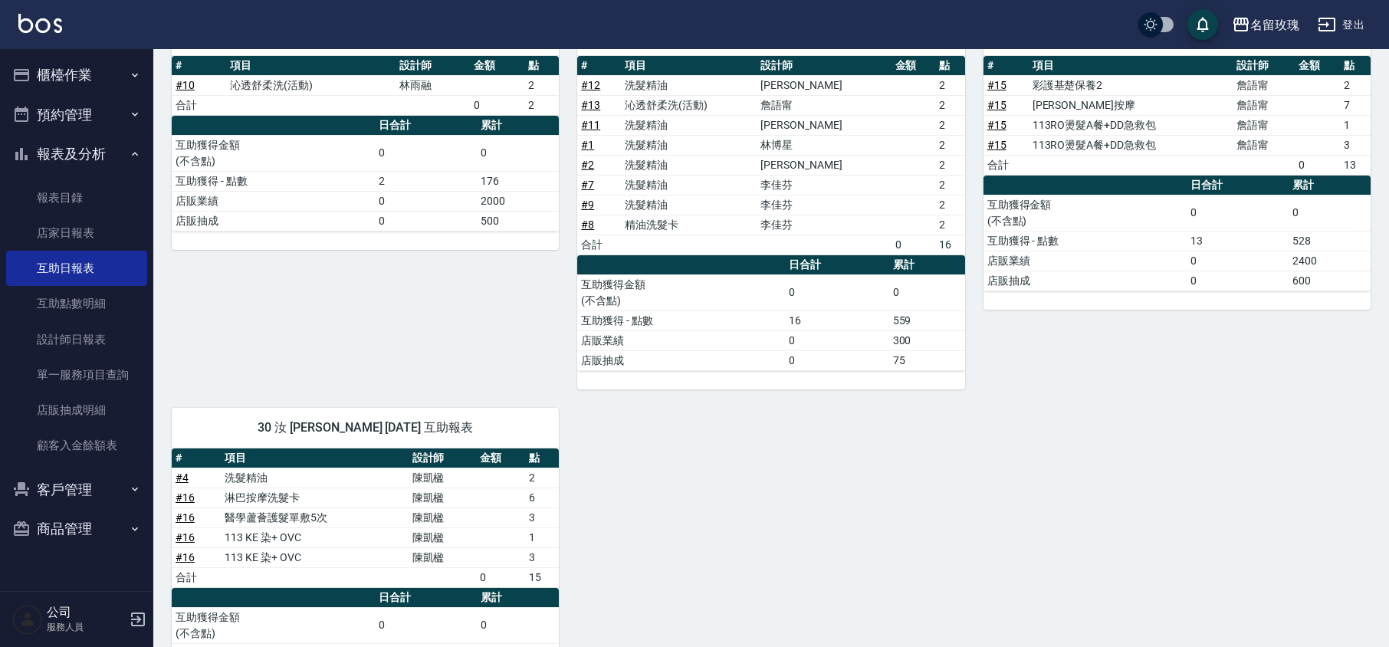
click at [464, 314] on div "7 [PERSON_NAME][DATE] 互助報表 # 項目 設計師 金額 點 # 10 沁透舒柔洗(活動) [PERSON_NAME]2 合計 0 2 日…" at bounding box center [355, 193] width 405 height 392
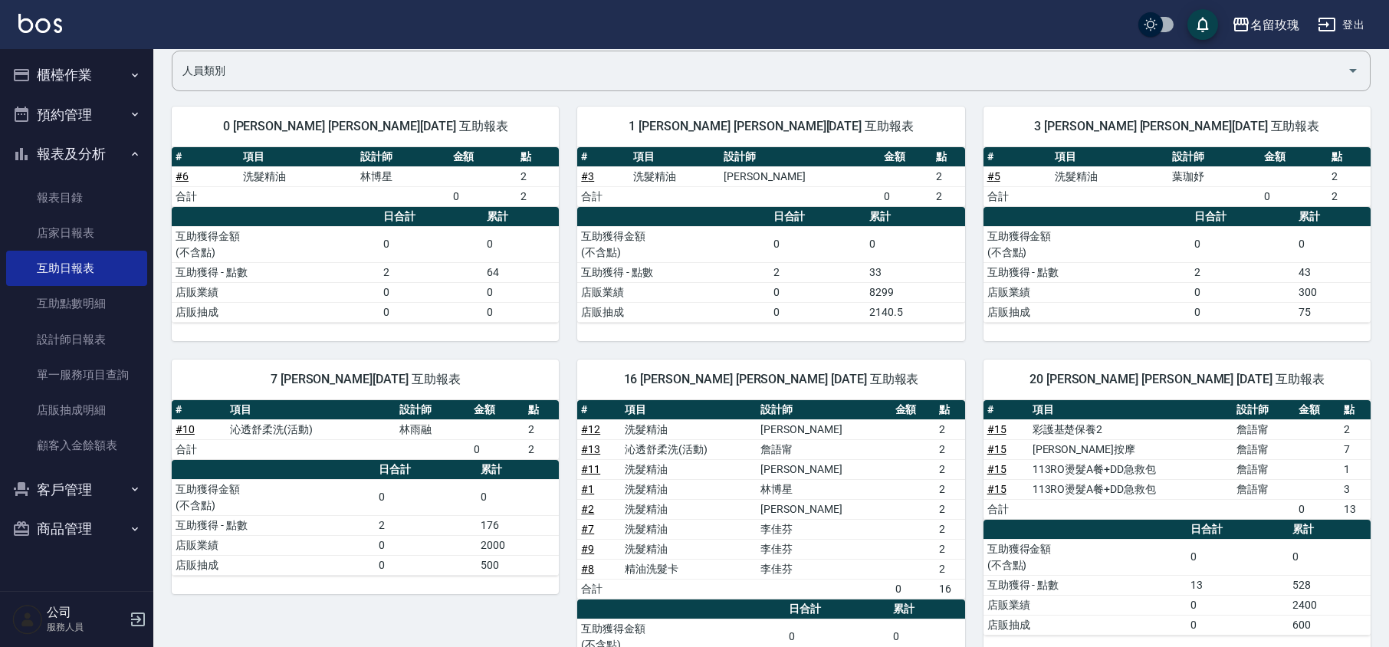
scroll to position [55, 0]
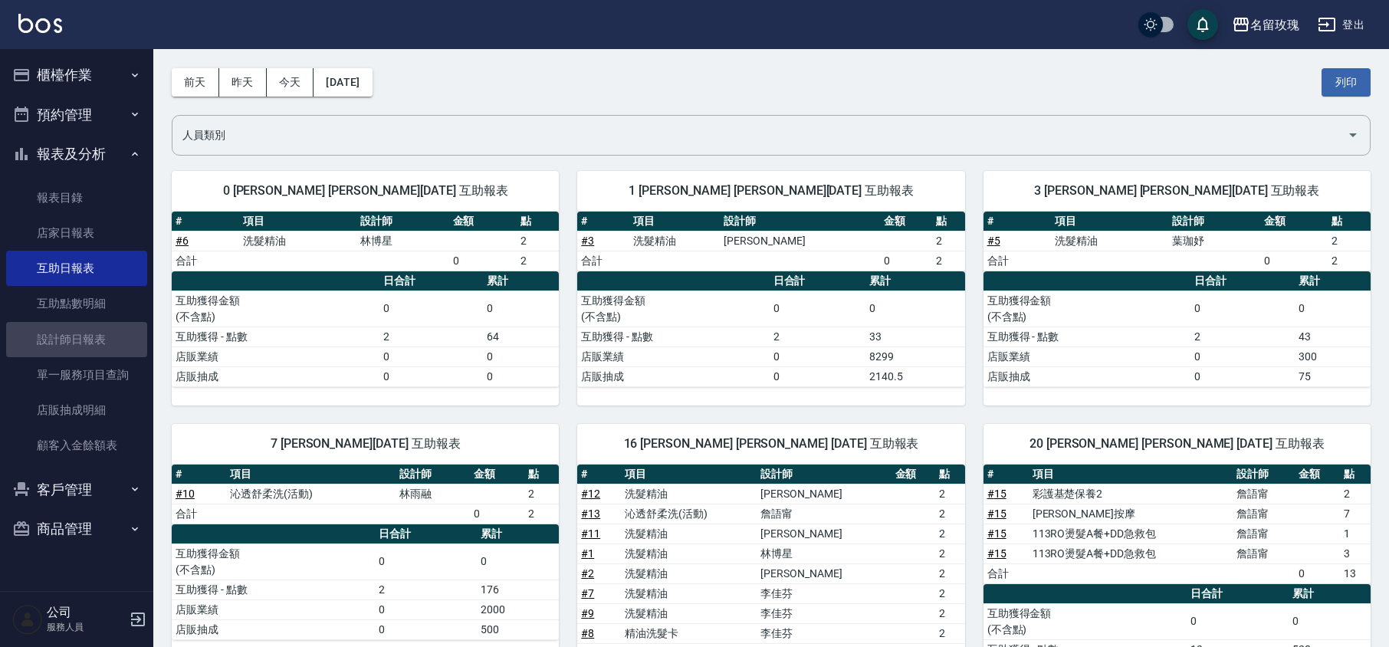
drag, startPoint x: 94, startPoint y: 334, endPoint x: 258, endPoint y: 295, distance: 168.6
click at [94, 335] on link "設計師日報表" at bounding box center [76, 339] width 141 height 35
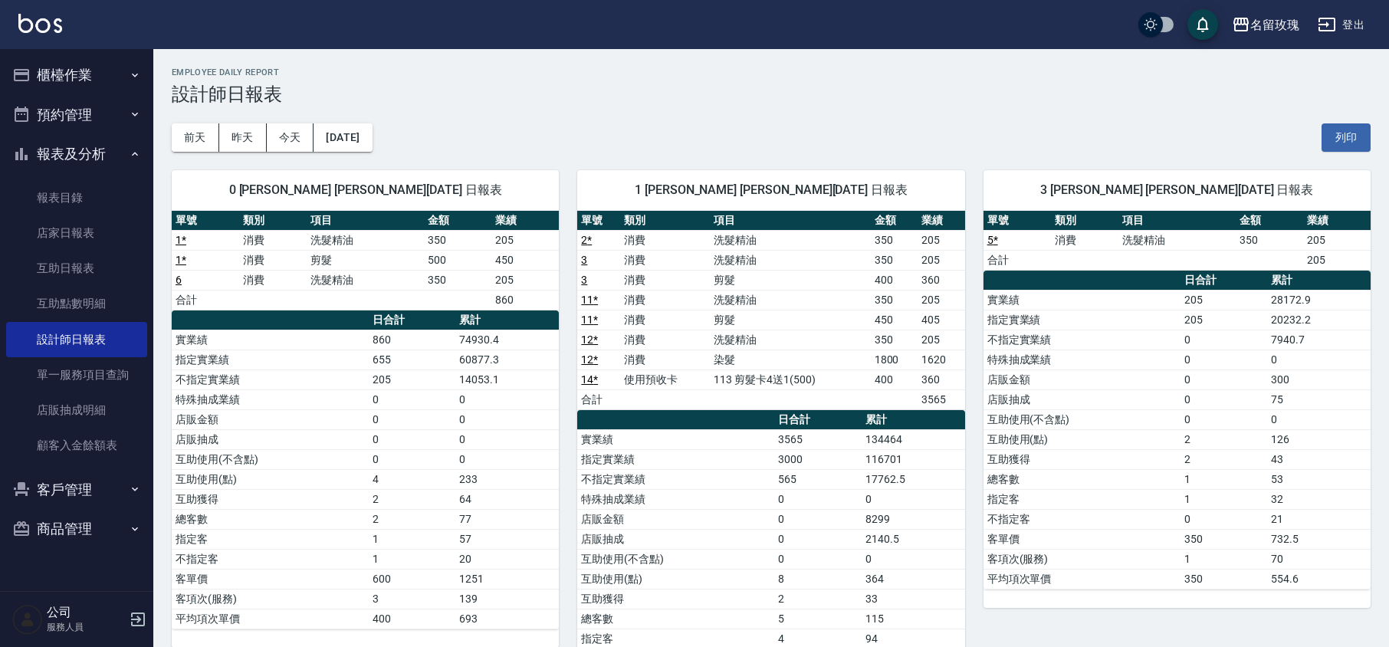
click at [494, 138] on div "[DATE] [DATE] [DATE] [DATE] 列印" at bounding box center [771, 137] width 1199 height 65
click at [71, 160] on button "報表及分析" at bounding box center [76, 154] width 141 height 40
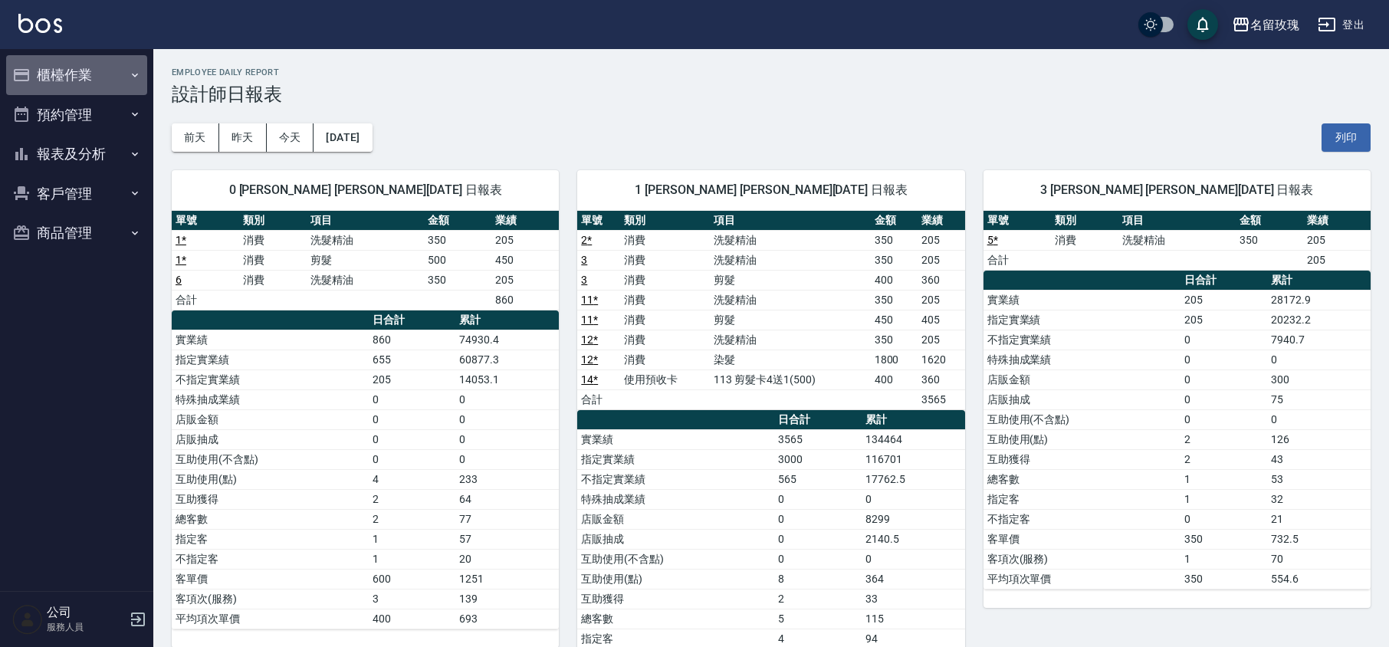
click at [71, 72] on button "櫃檯作業" at bounding box center [76, 75] width 141 height 40
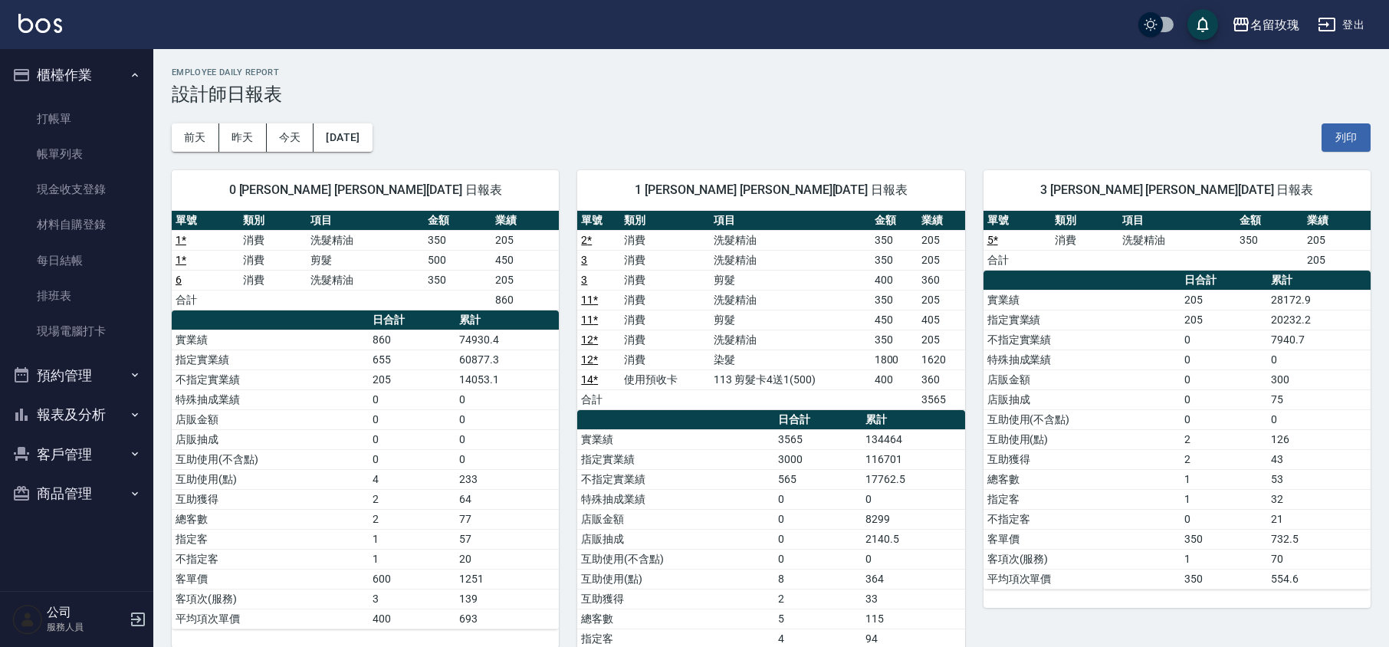
click at [60, 95] on ul "打帳單 帳單列表 現金收支登錄 材料自購登錄 每日結帳 排班表 現場電腦打卡" at bounding box center [76, 225] width 141 height 261
click at [57, 101] on link "打帳單" at bounding box center [76, 118] width 141 height 35
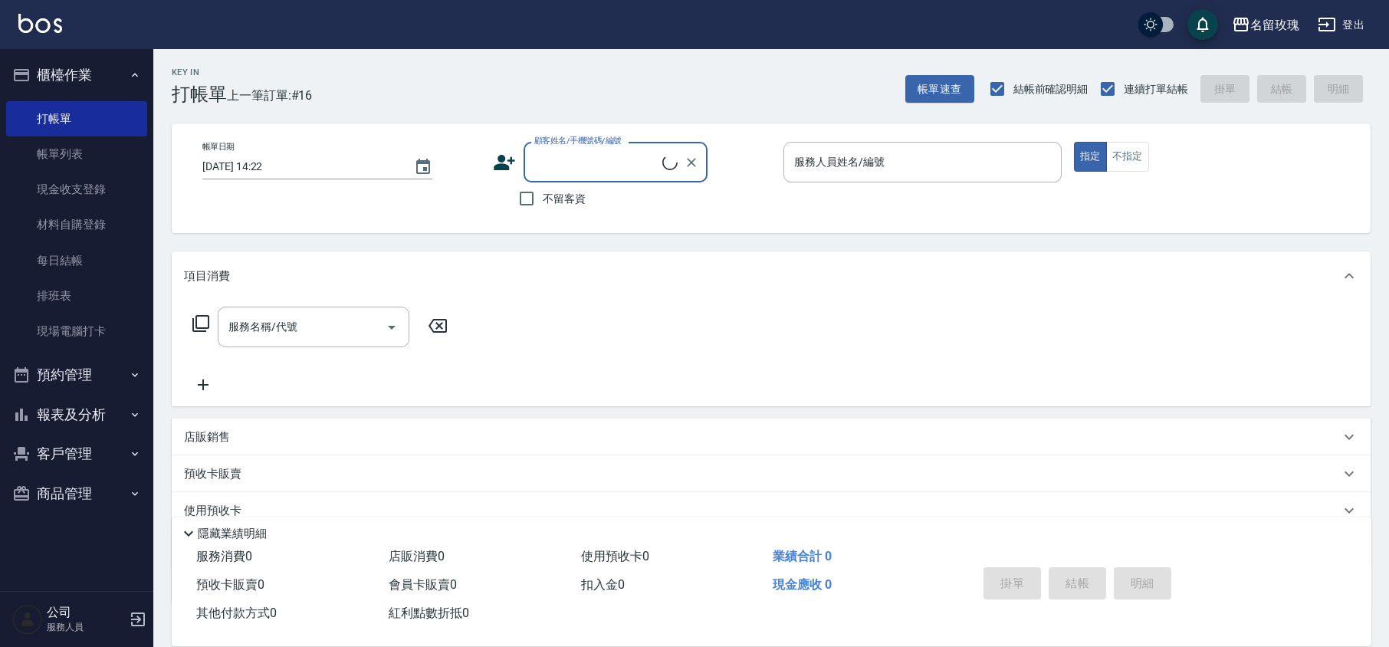
click at [65, 65] on button "櫃檯作業" at bounding box center [76, 75] width 141 height 40
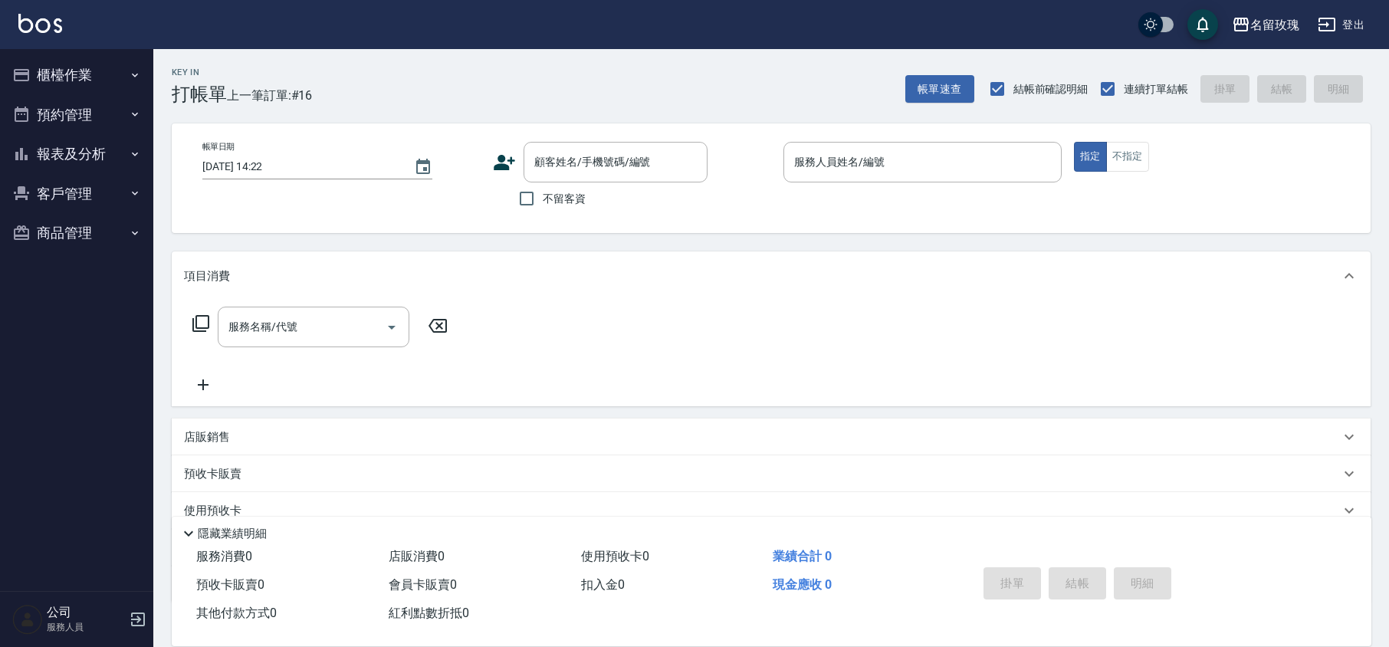
click at [491, 86] on div "Key In 打帳單 上一筆訂單:#16 帳單速查 結帳前確認明細 連續打單結帳 掛單 結帳 明細" at bounding box center [761, 77] width 1217 height 56
click at [336, 53] on div "Key In 打帳單 上一筆訂單:#16 帳單速查 結帳前確認明細 連續打單結帳 掛單 結帳 明細" at bounding box center [761, 77] width 1217 height 56
